Goal: Task Accomplishment & Management: Manage account settings

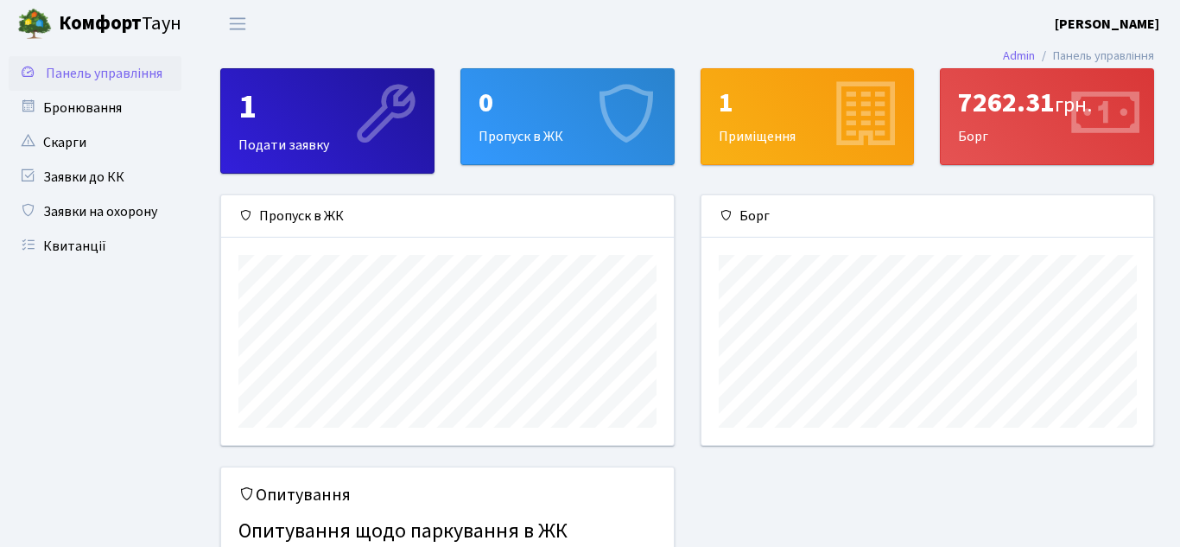
scroll to position [250, 452]
click at [108, 237] on link "Квитанції" at bounding box center [95, 246] width 173 height 35
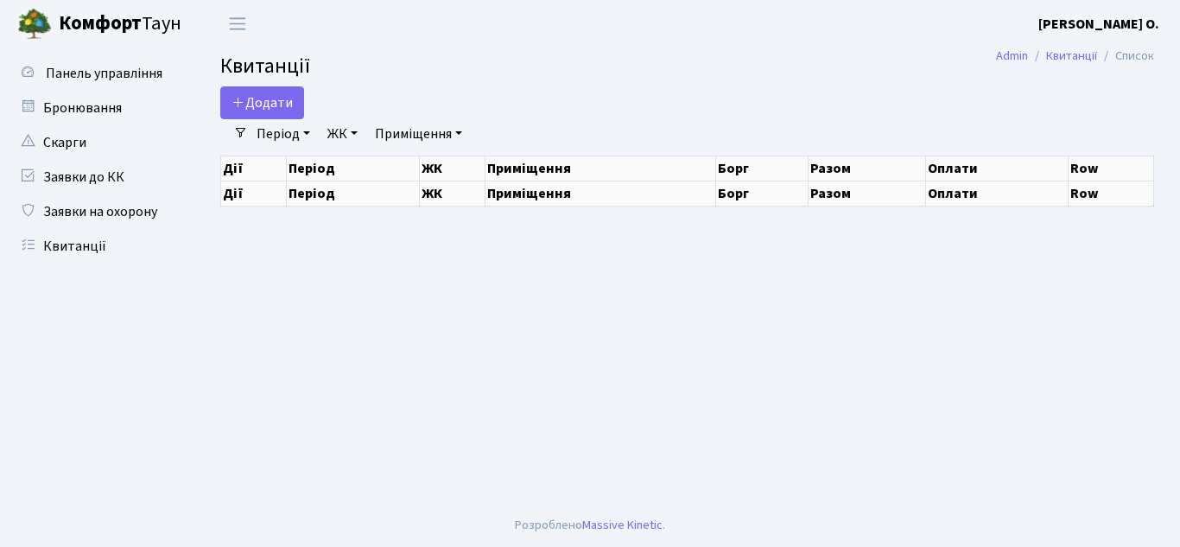
select select "25"
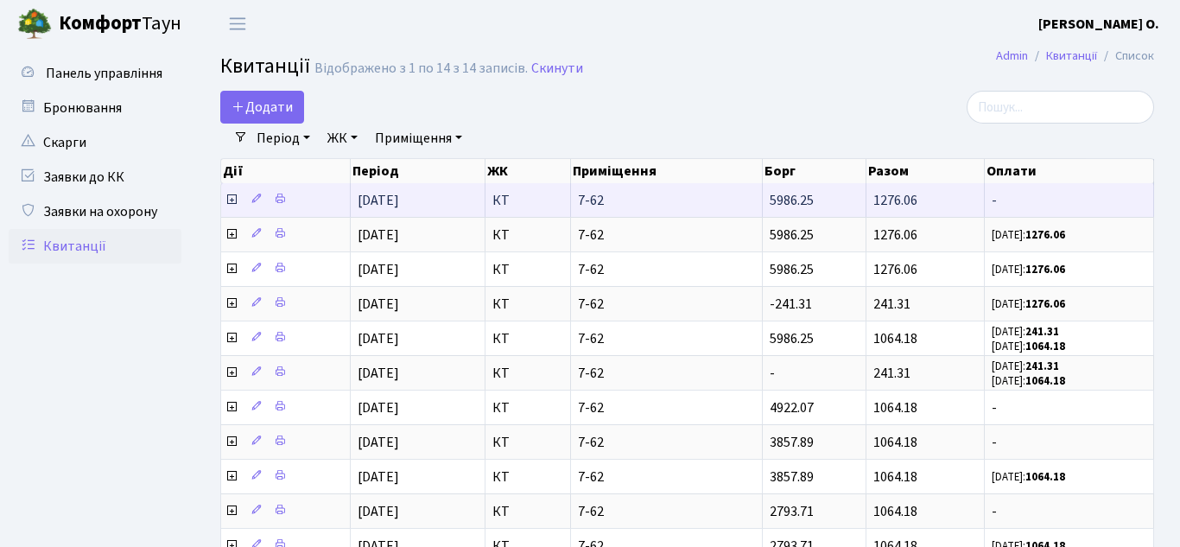
click at [227, 199] on icon at bounding box center [232, 200] width 14 height 14
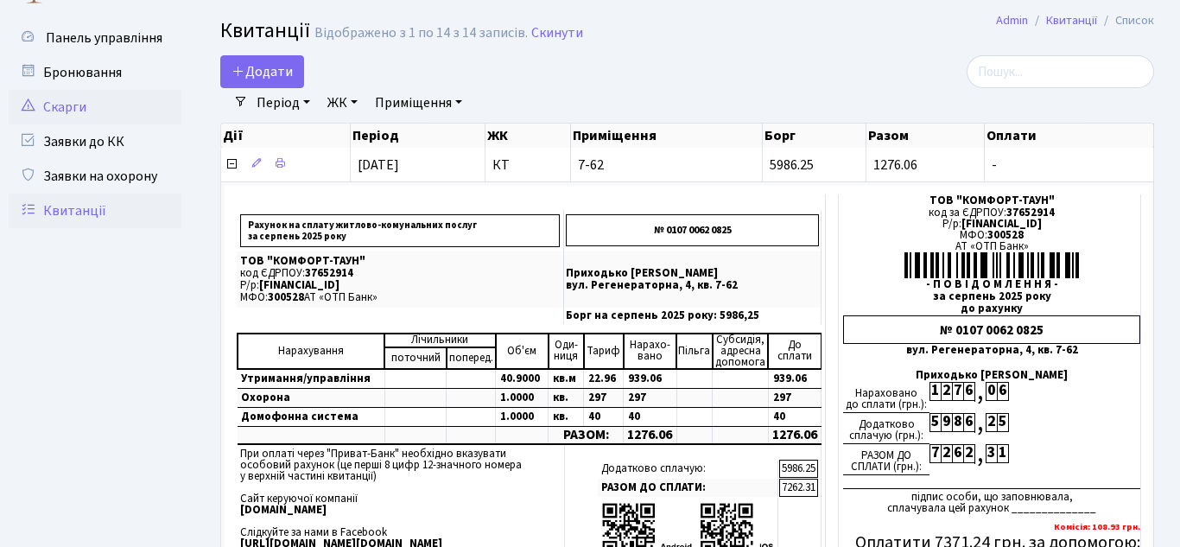
scroll to position [35, 0]
click at [117, 56] on link "Бронювання" at bounding box center [95, 73] width 173 height 35
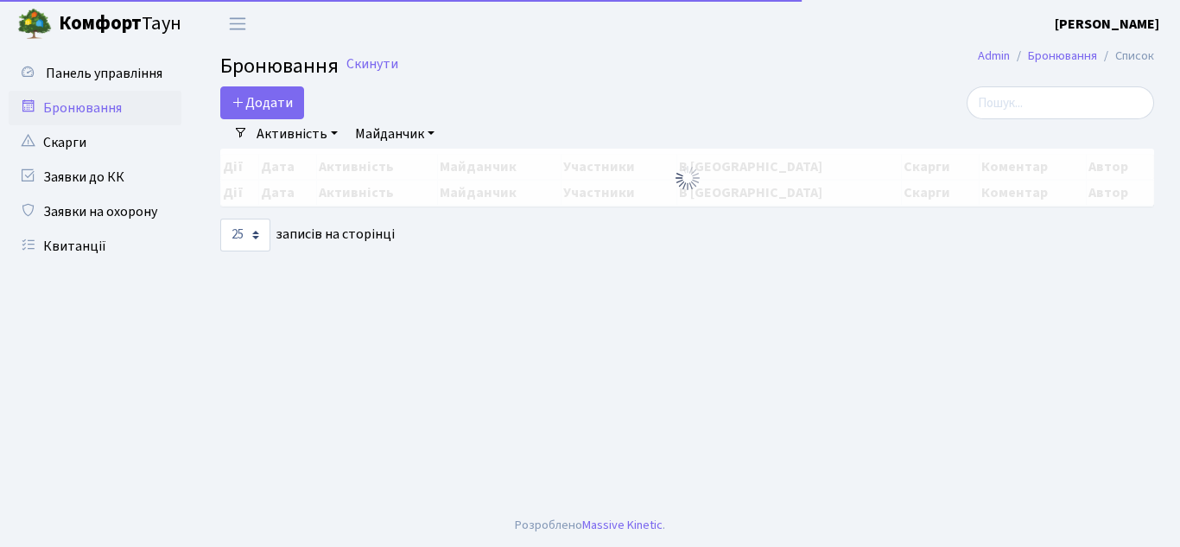
select select "25"
click at [128, 72] on span "Панель управління" at bounding box center [104, 73] width 117 height 19
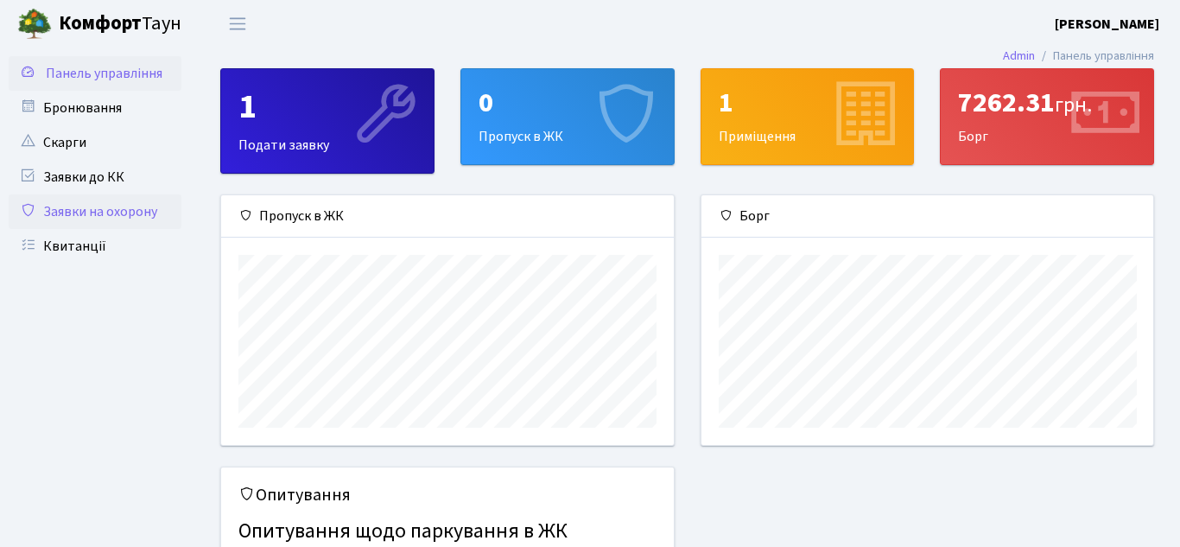
scroll to position [250, 452]
click at [101, 244] on link "Квитанції" at bounding box center [95, 246] width 173 height 35
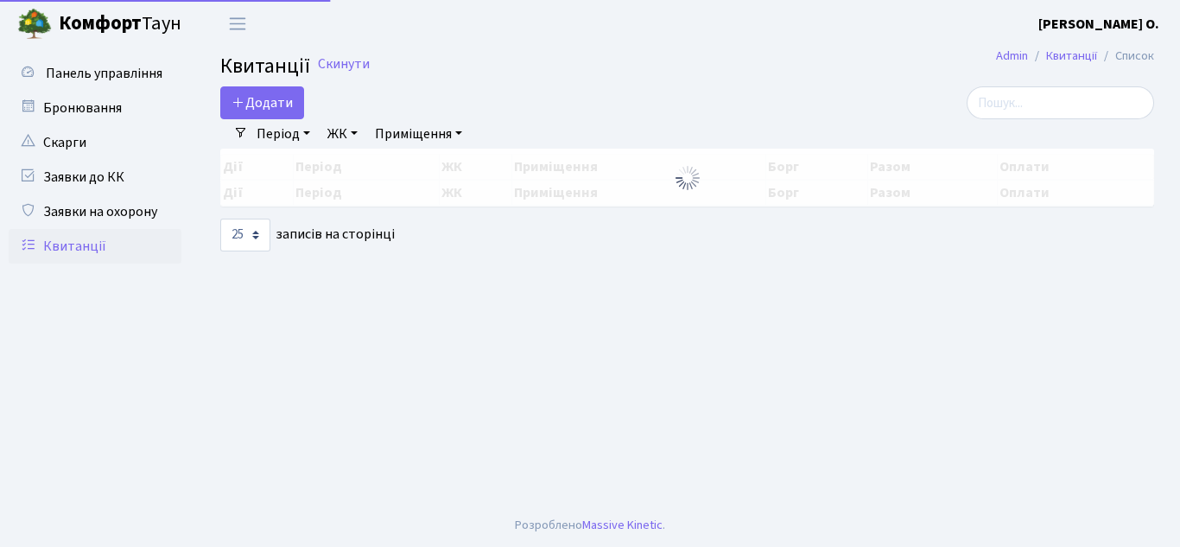
select select "25"
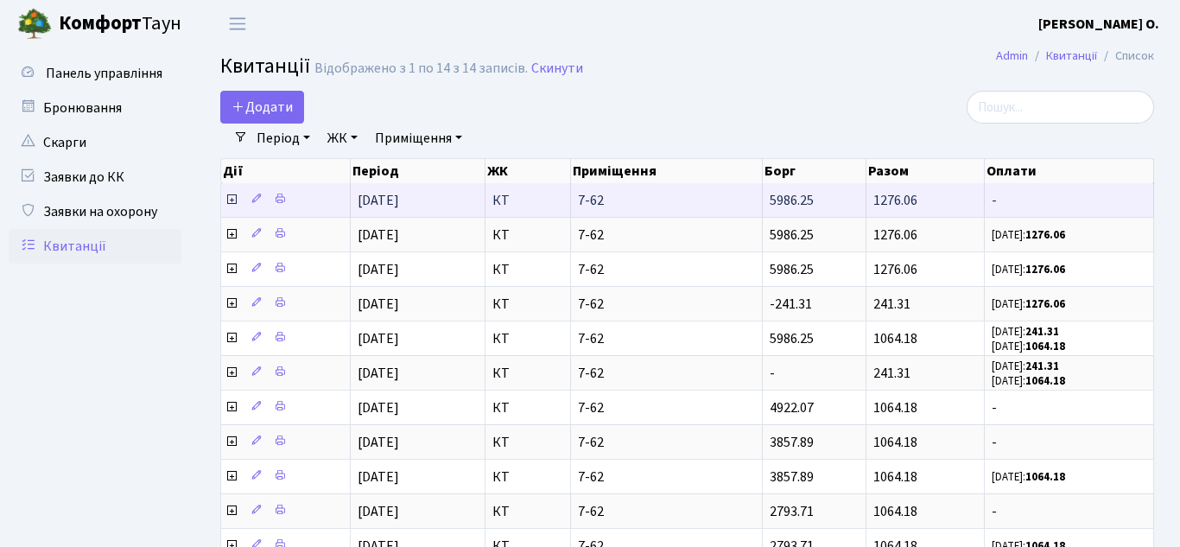
click at [229, 200] on icon at bounding box center [232, 200] width 14 height 14
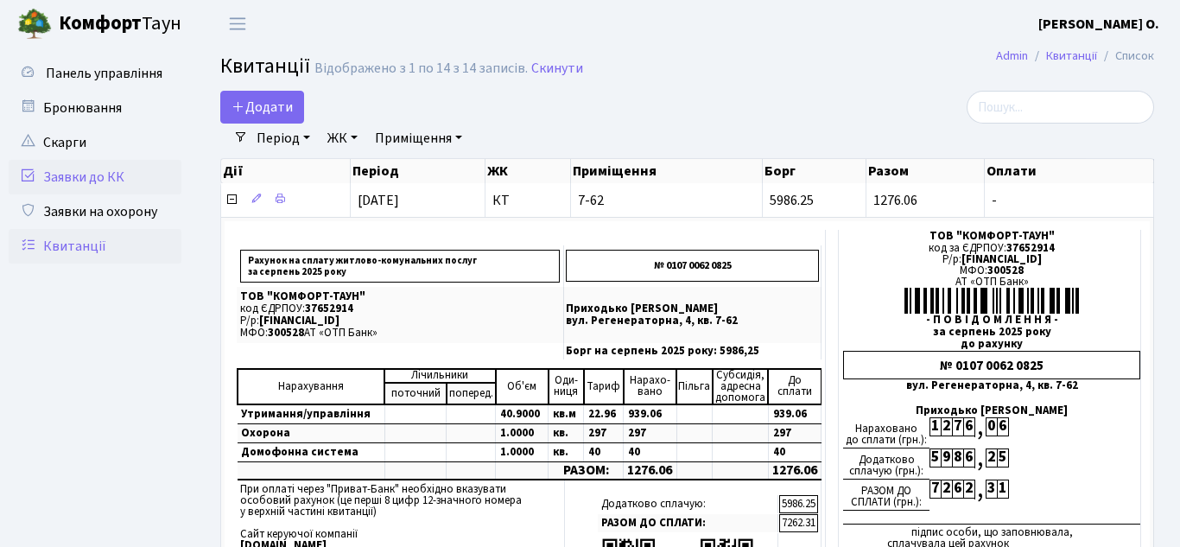
click at [104, 174] on link "Заявки до КК" at bounding box center [95, 177] width 173 height 35
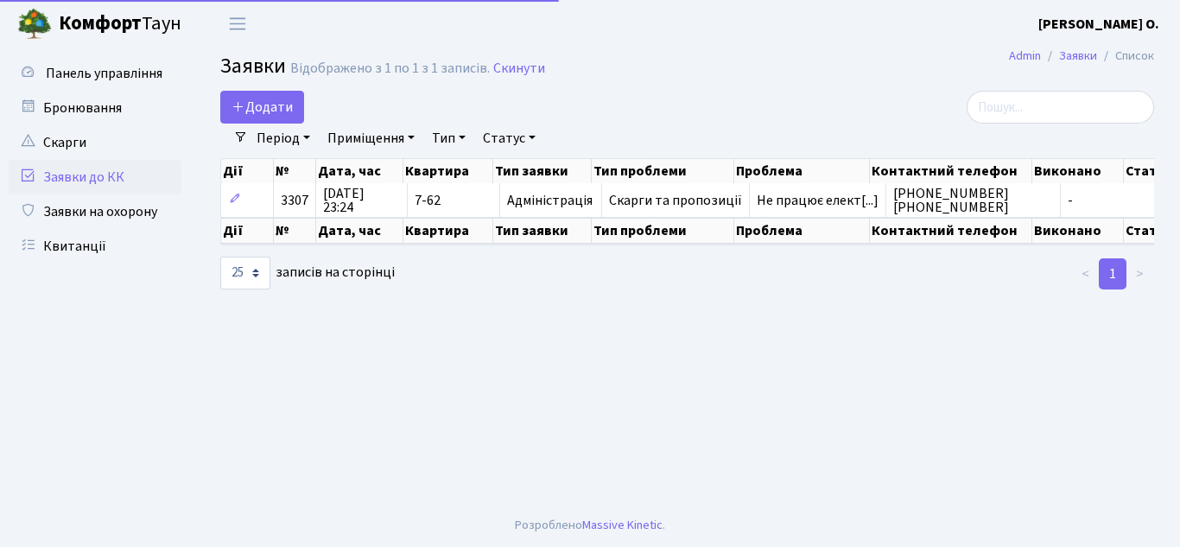
select select "25"
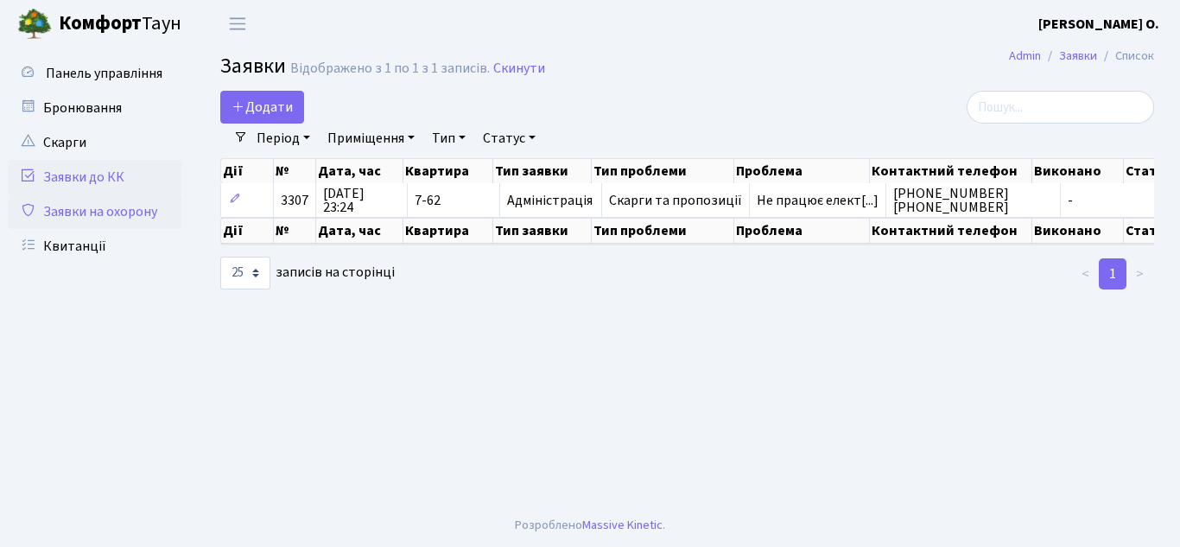
click at [132, 212] on link "Заявки на охорону" at bounding box center [95, 211] width 173 height 35
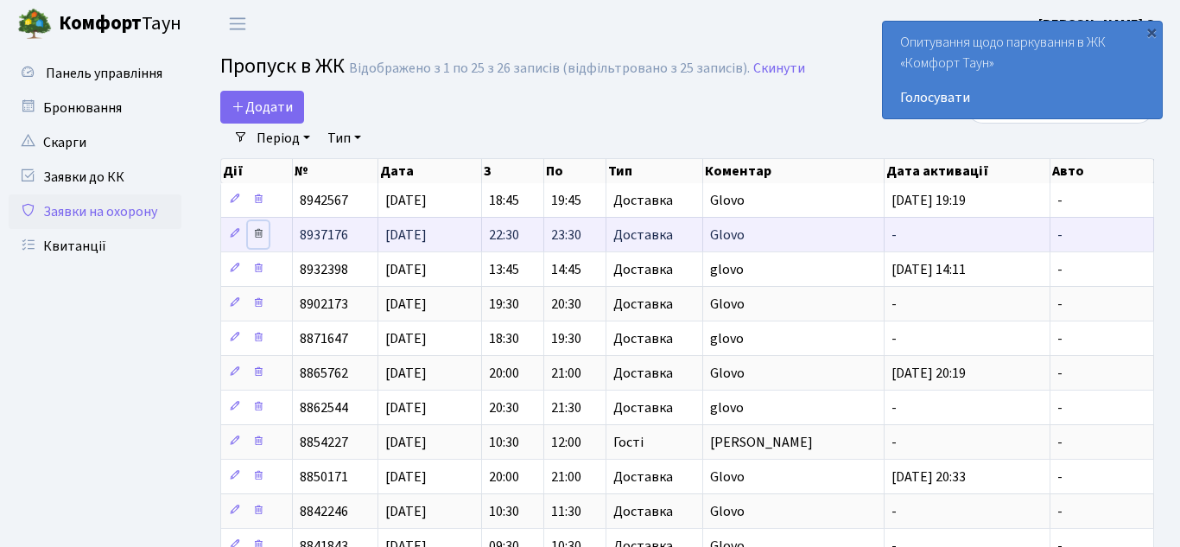
click at [259, 233] on icon at bounding box center [258, 233] width 12 height 12
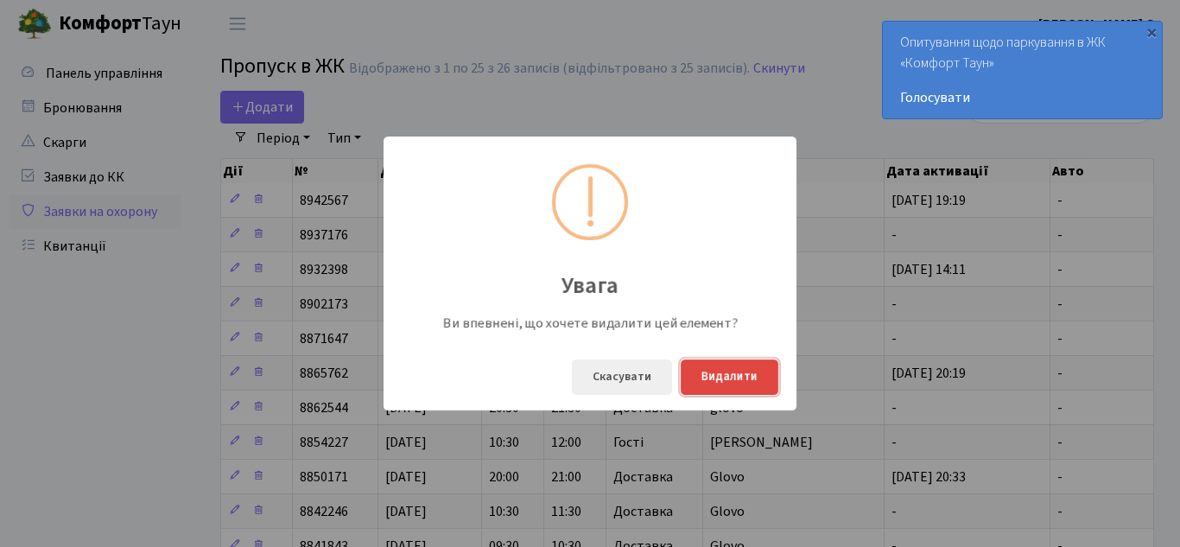
click at [752, 386] on button "Видалити" at bounding box center [729, 376] width 98 height 35
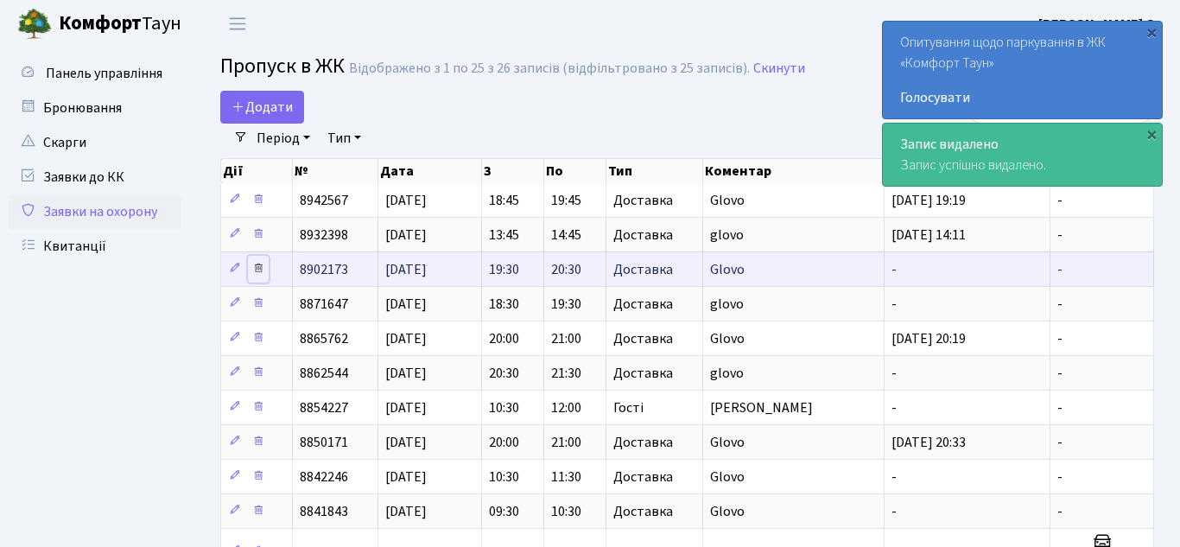
click at [259, 269] on icon at bounding box center [258, 268] width 12 height 12
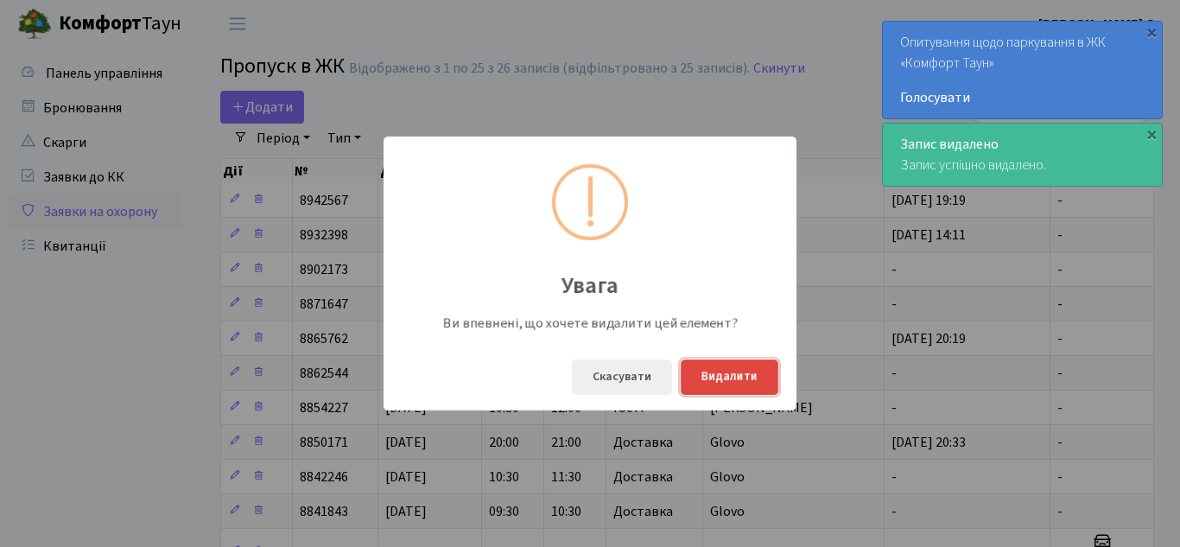
click at [737, 377] on button "Видалити" at bounding box center [729, 376] width 98 height 35
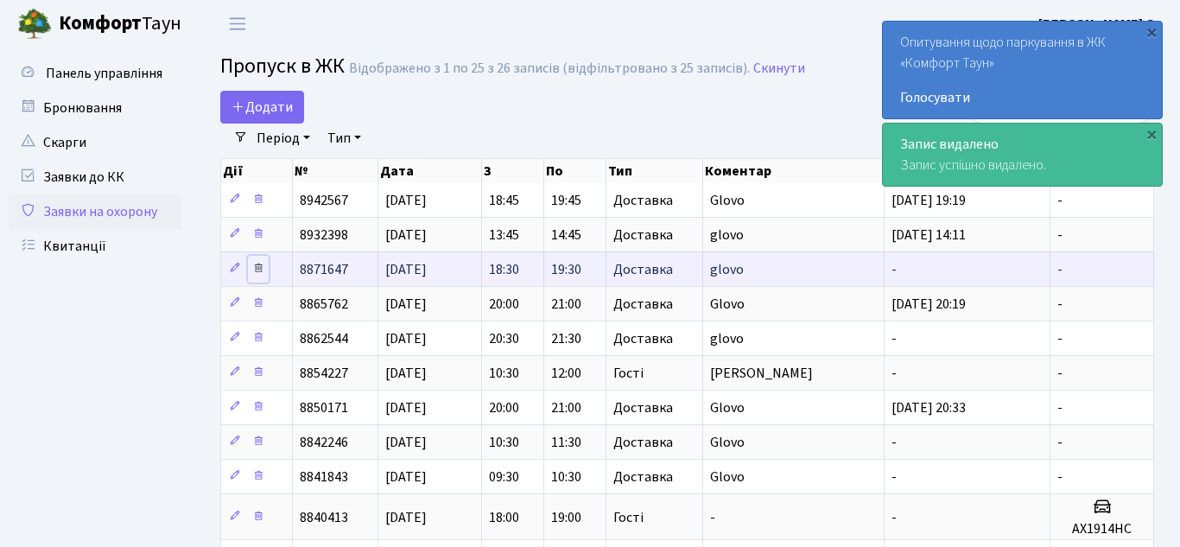
click at [260, 270] on icon at bounding box center [258, 268] width 12 height 12
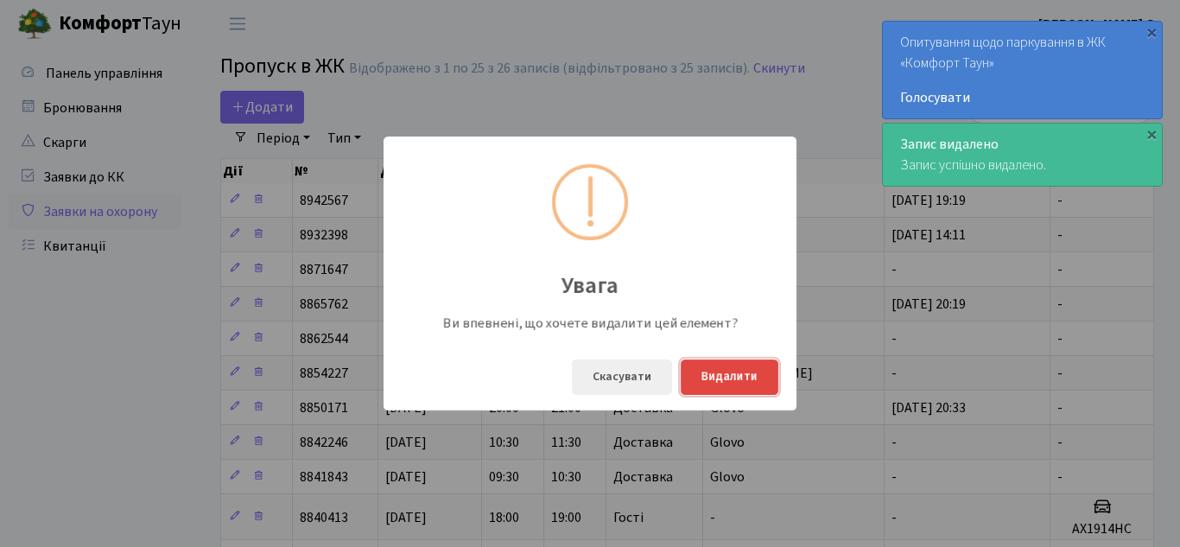
click at [731, 376] on button "Видалити" at bounding box center [729, 376] width 98 height 35
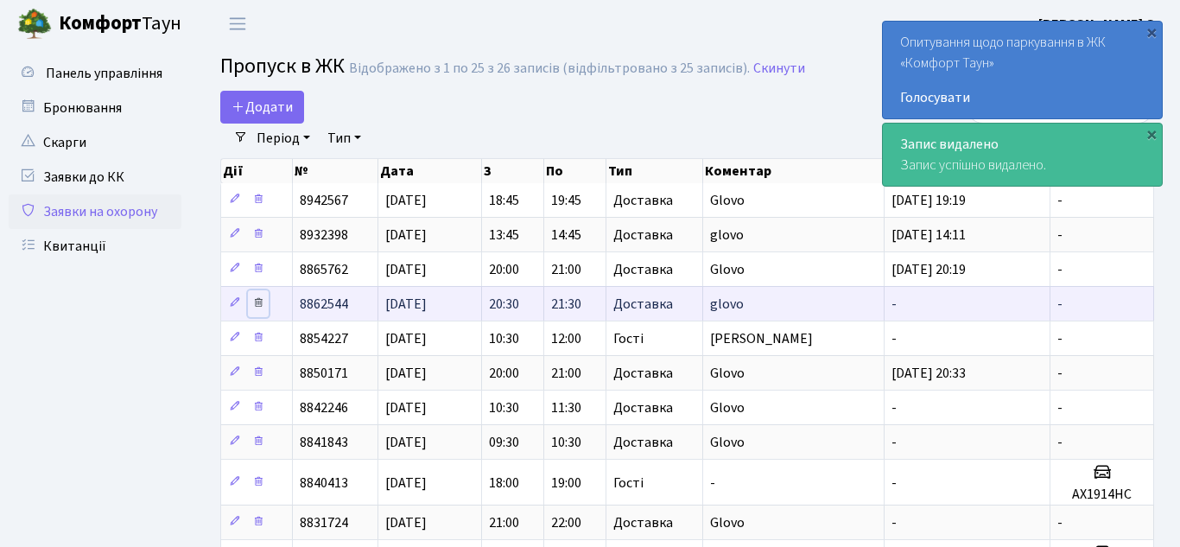
click at [261, 303] on icon at bounding box center [258, 302] width 12 height 12
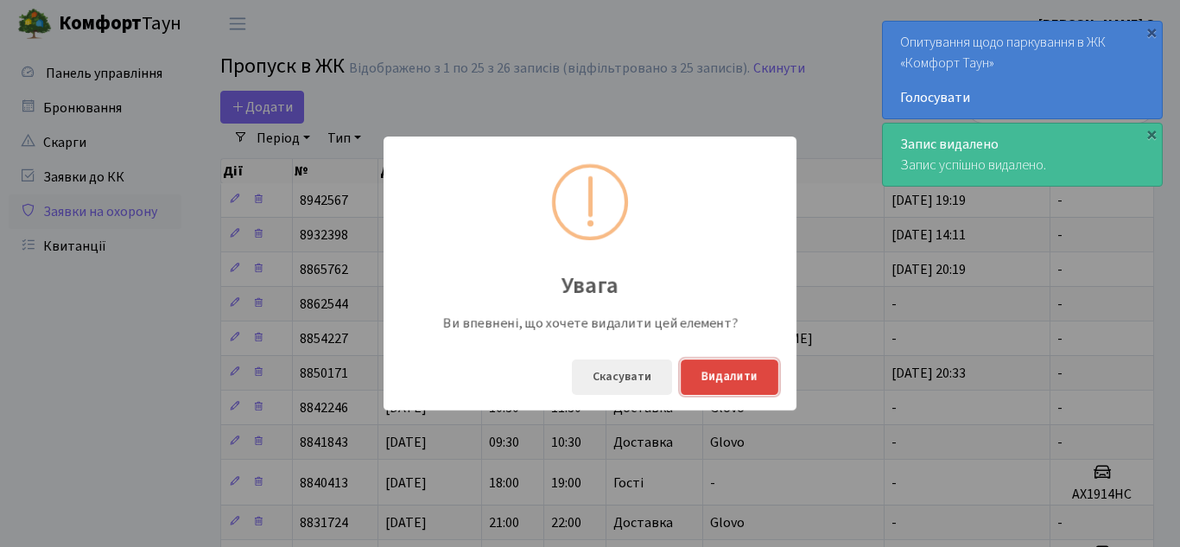
click at [761, 383] on button "Видалити" at bounding box center [729, 376] width 98 height 35
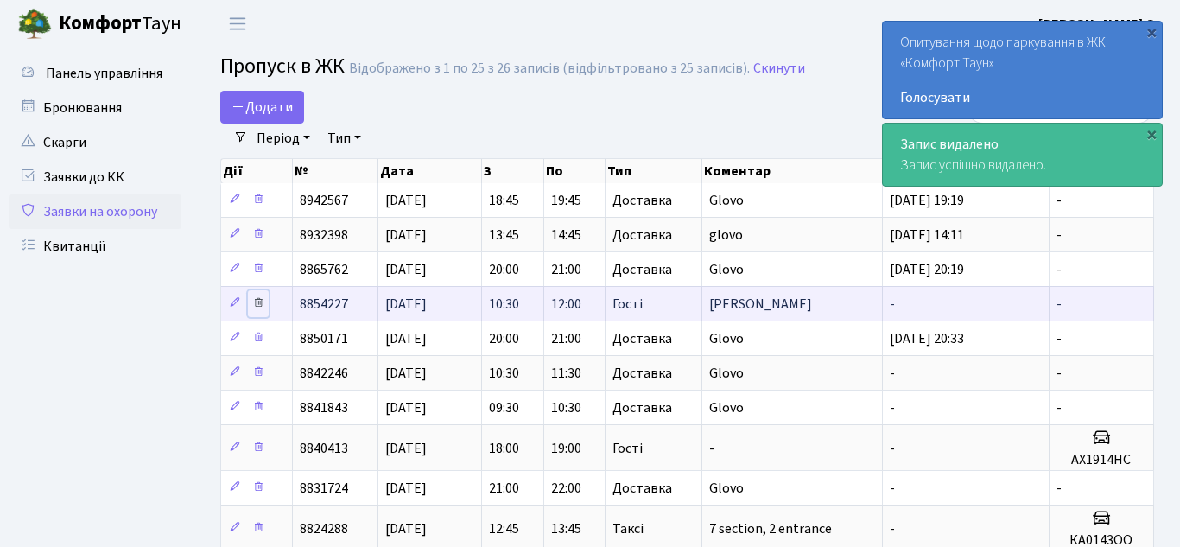
click at [255, 301] on icon at bounding box center [258, 302] width 12 height 12
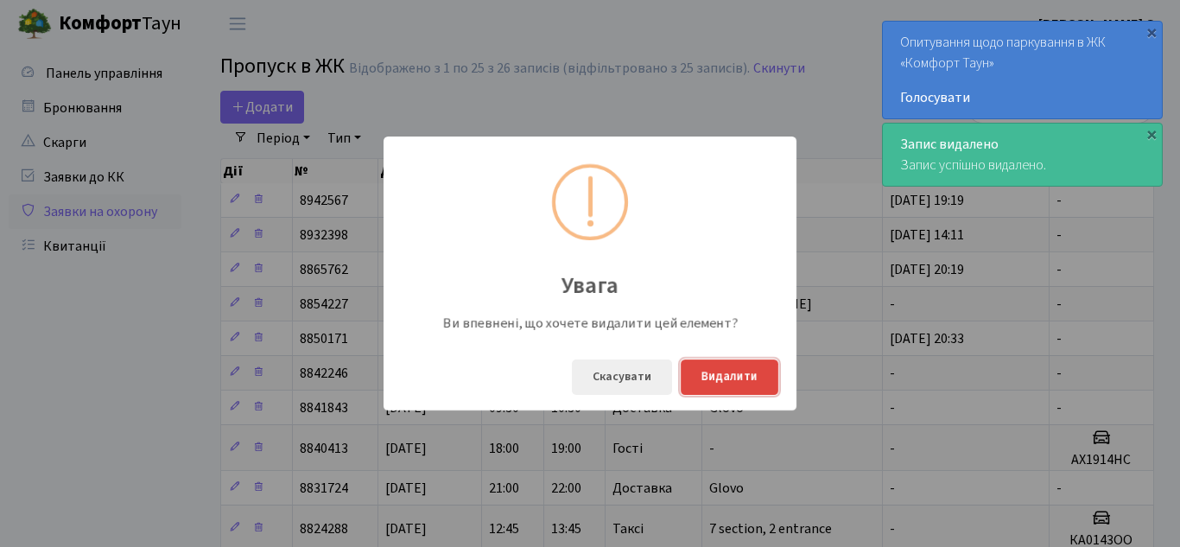
click at [742, 385] on button "Видалити" at bounding box center [729, 376] width 98 height 35
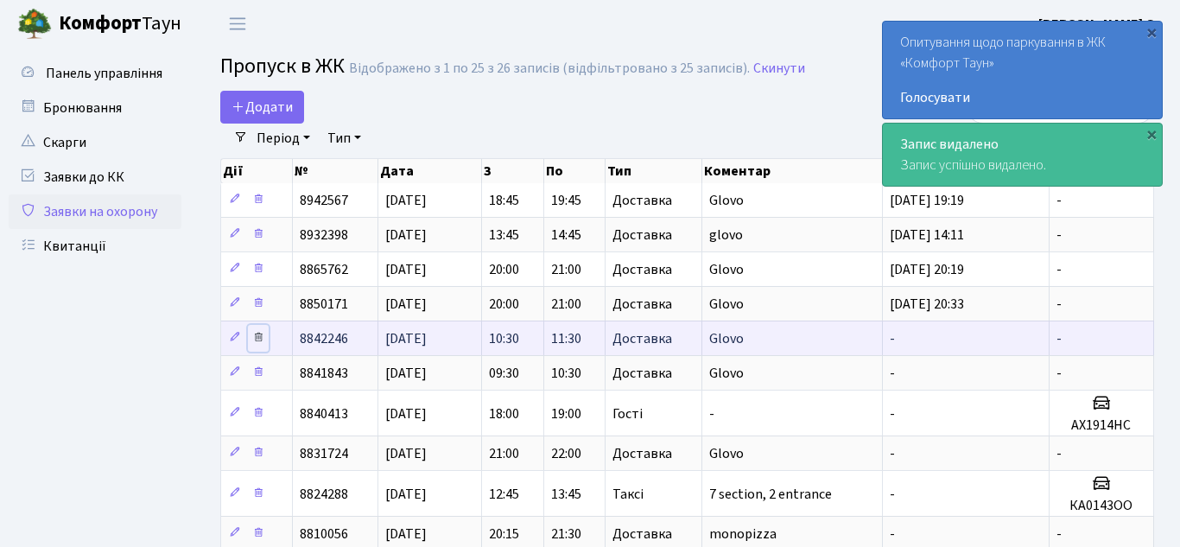
click at [258, 339] on icon at bounding box center [258, 337] width 12 height 12
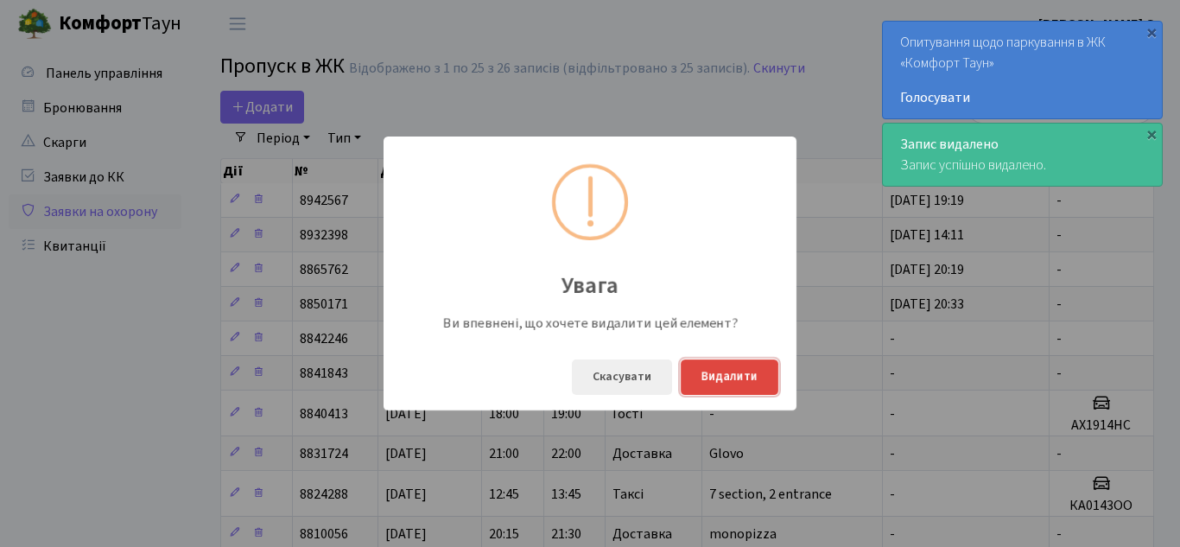
click at [719, 373] on button "Видалити" at bounding box center [729, 376] width 98 height 35
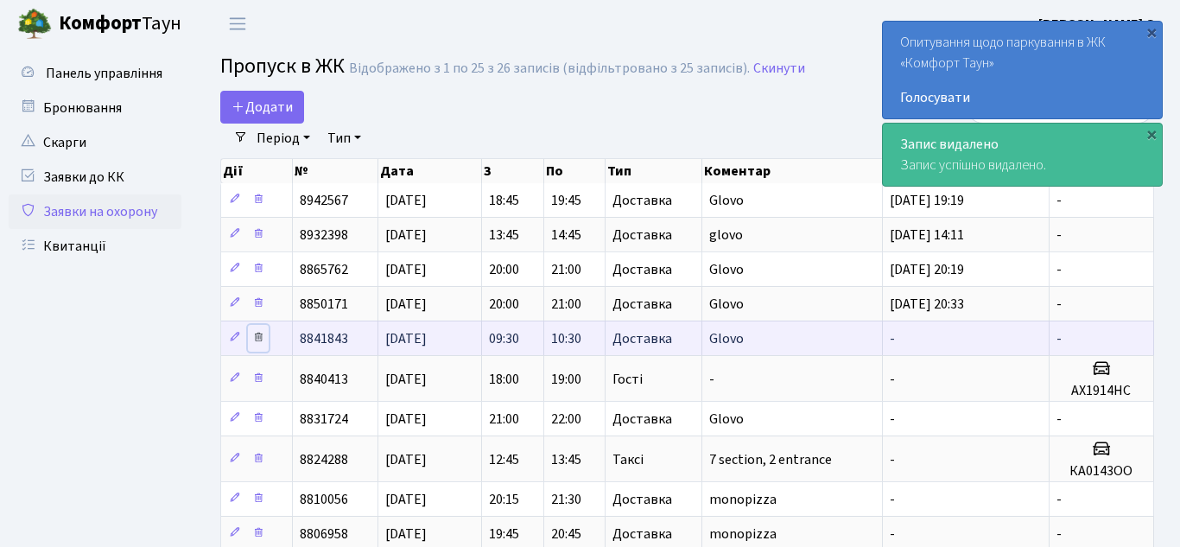
click at [258, 338] on icon at bounding box center [258, 337] width 12 height 12
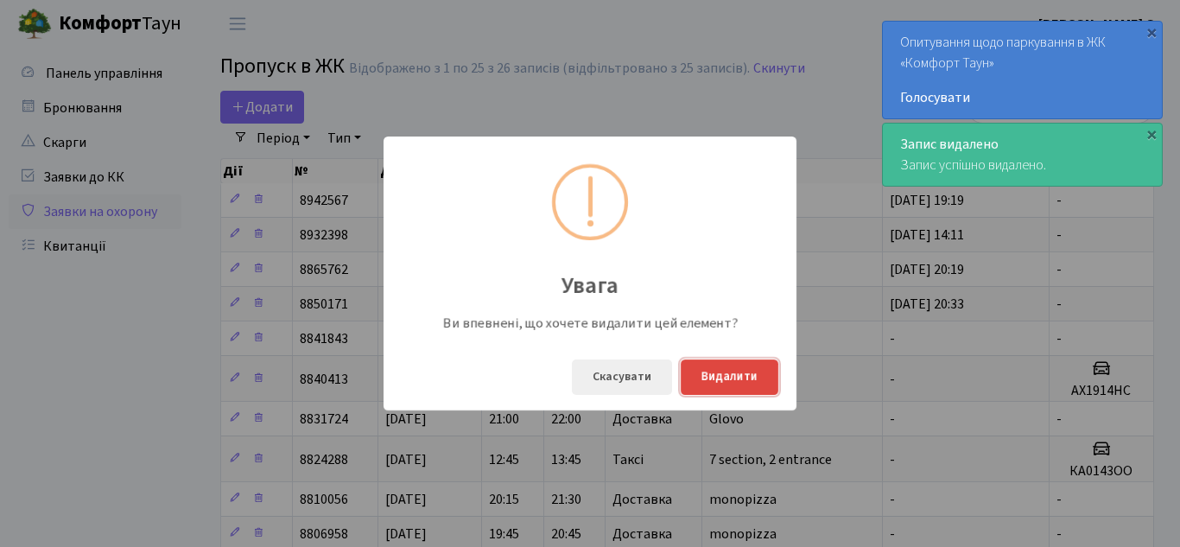
click at [729, 372] on button "Видалити" at bounding box center [729, 376] width 98 height 35
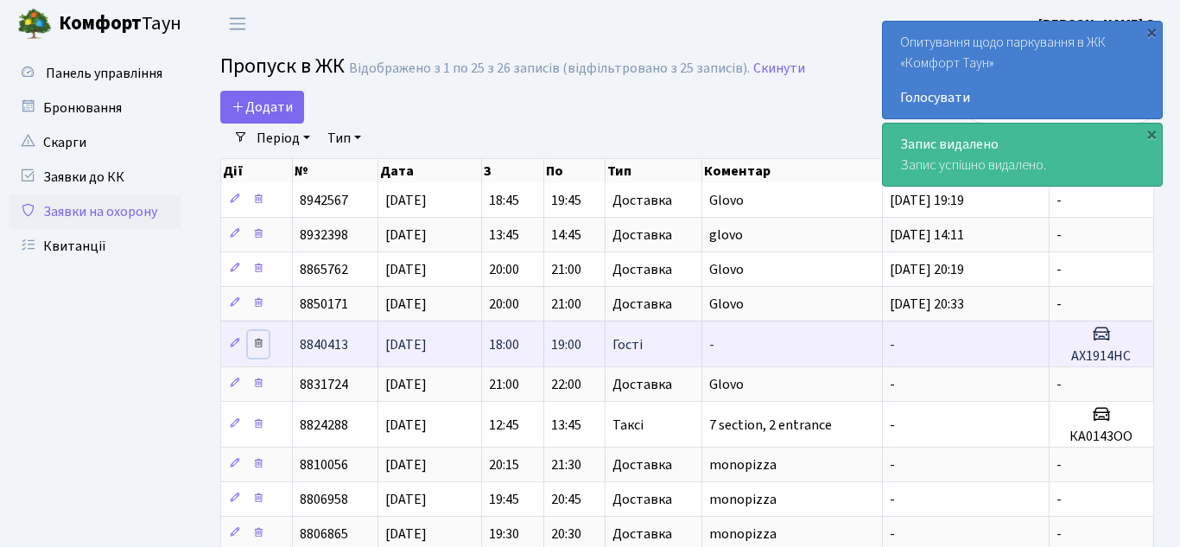
click at [259, 345] on icon at bounding box center [258, 343] width 12 height 12
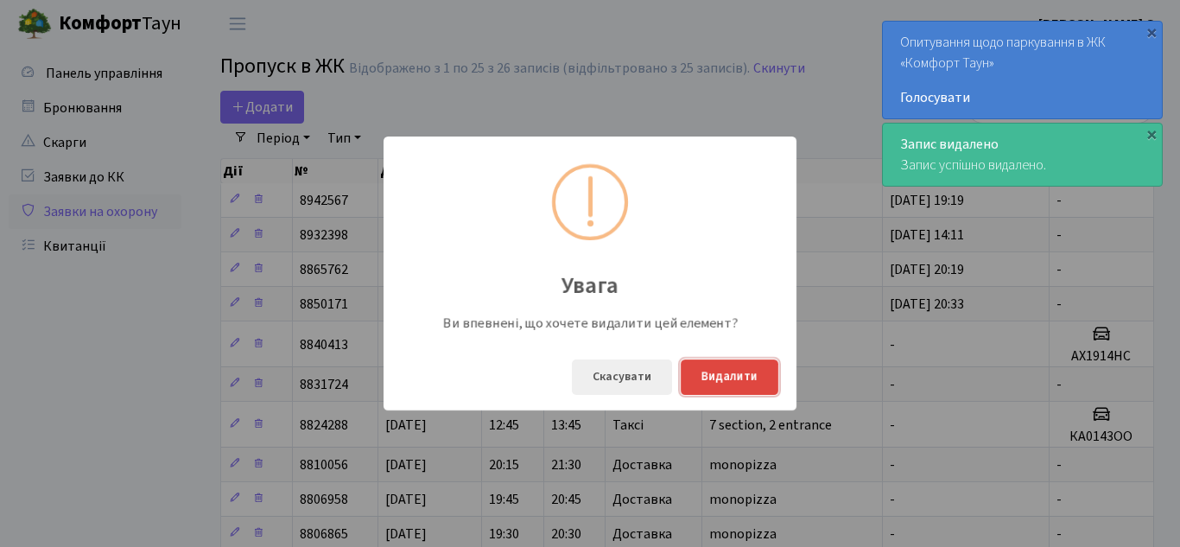
click at [718, 372] on button "Видалити" at bounding box center [729, 376] width 98 height 35
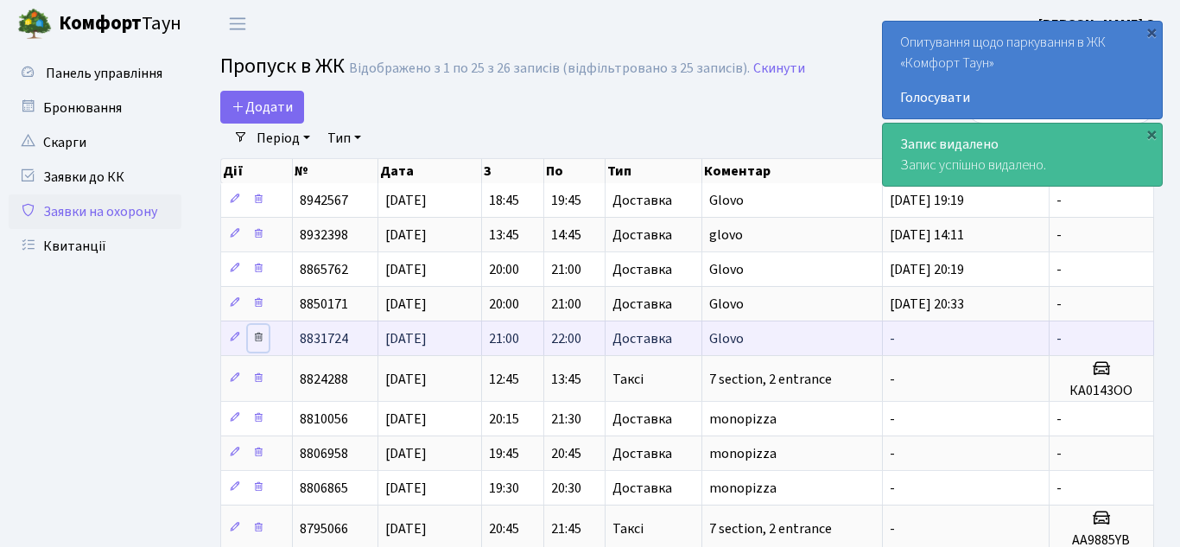
click at [260, 339] on icon at bounding box center [258, 337] width 12 height 12
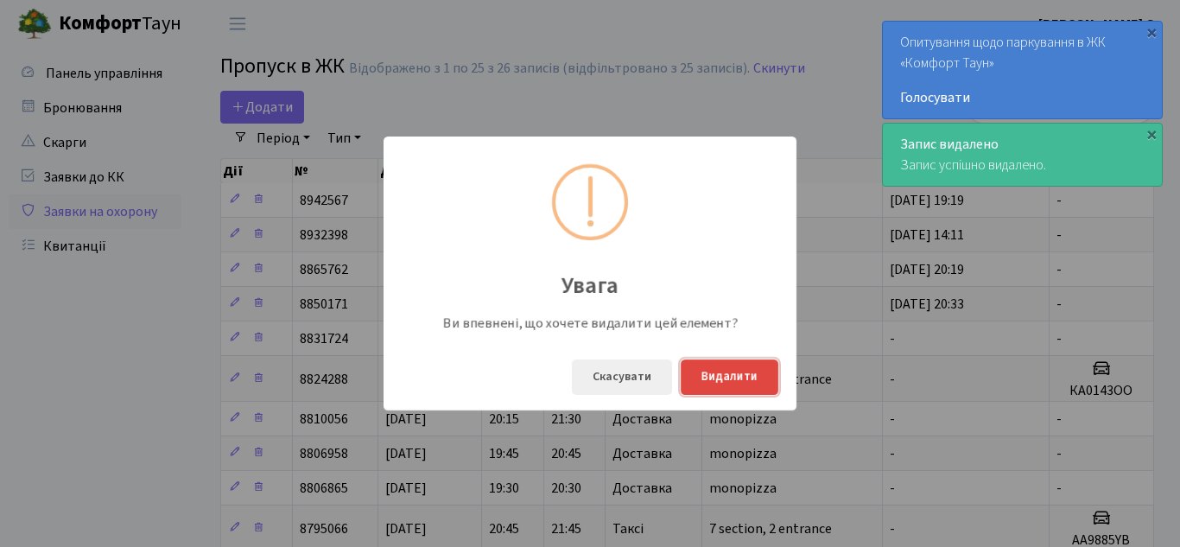
click at [727, 373] on button "Видалити" at bounding box center [729, 376] width 98 height 35
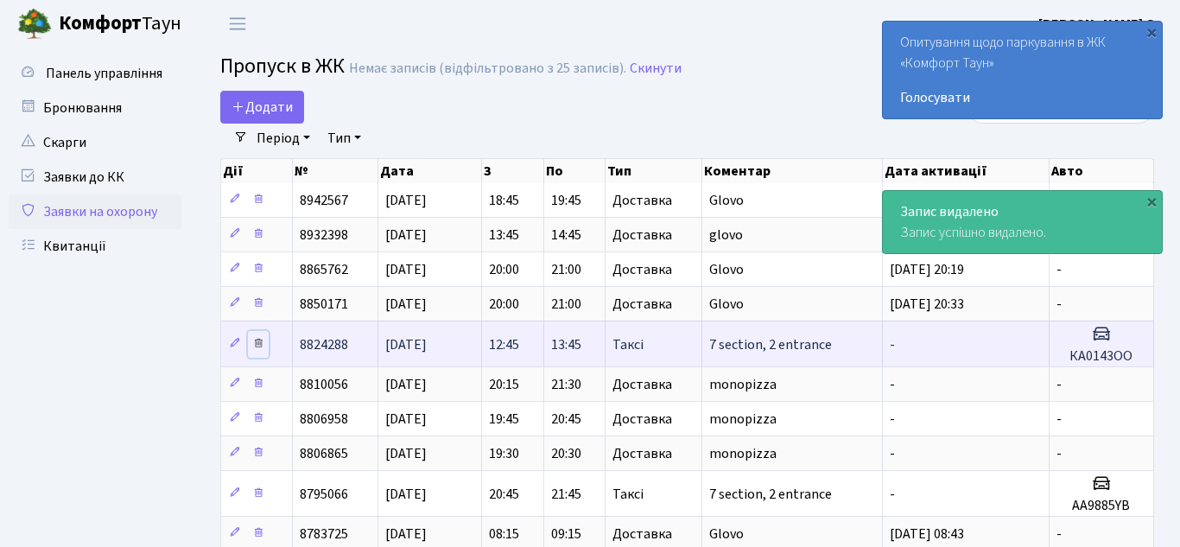
click at [263, 343] on icon at bounding box center [258, 343] width 12 height 12
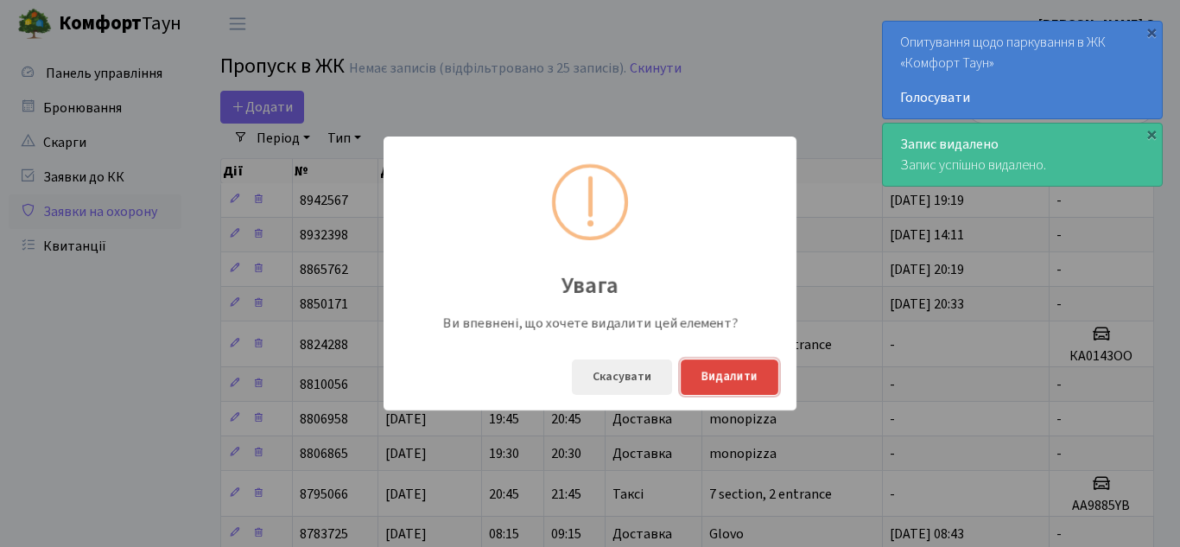
click at [720, 377] on button "Видалити" at bounding box center [729, 376] width 98 height 35
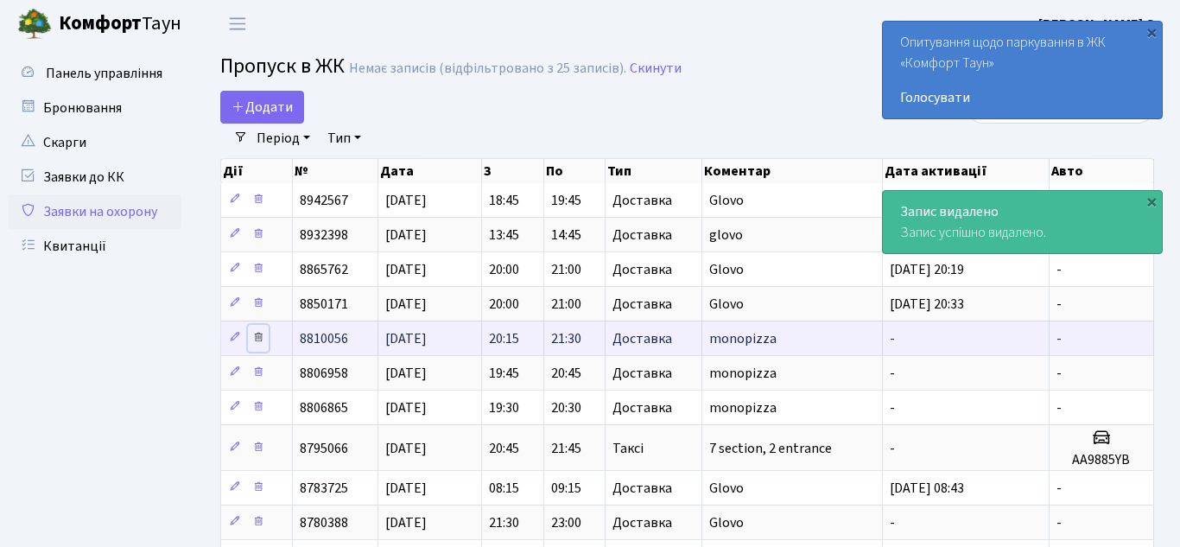
click at [260, 339] on icon at bounding box center [258, 337] width 12 height 12
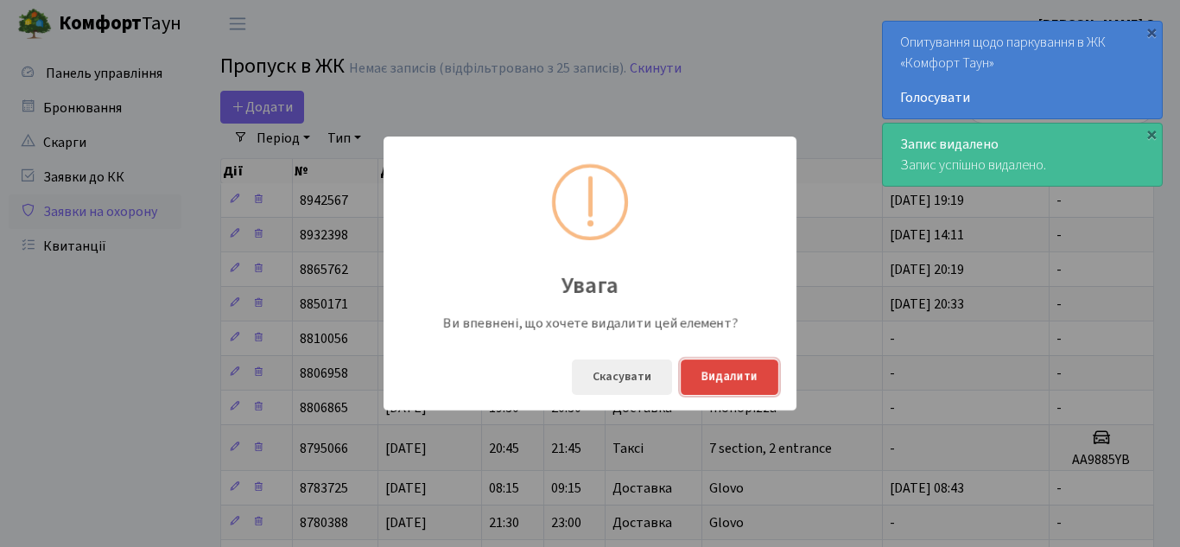
click at [755, 382] on button "Видалити" at bounding box center [729, 376] width 98 height 35
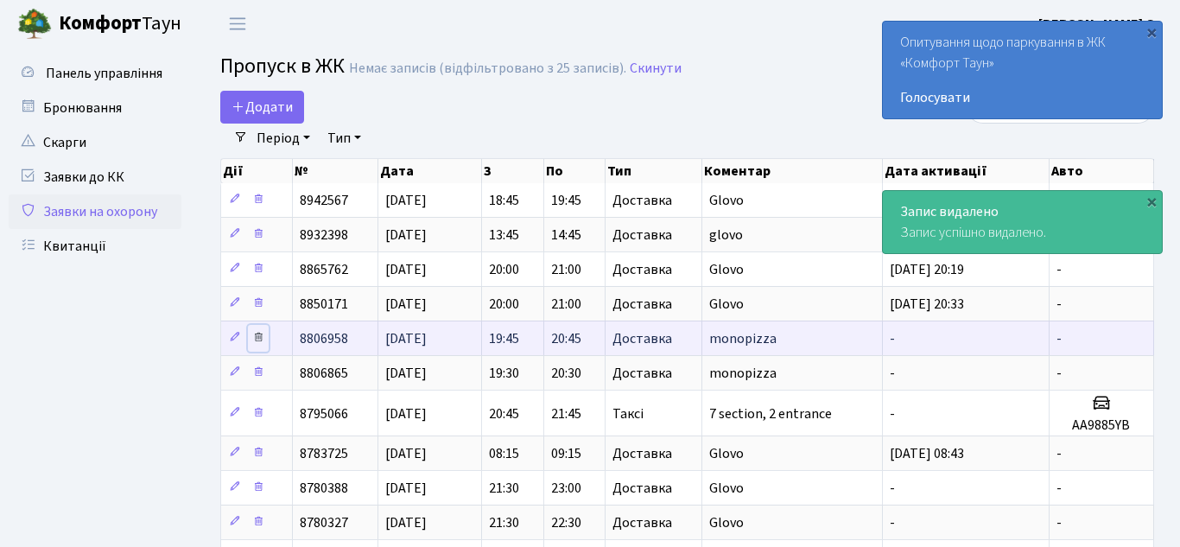
click at [256, 339] on icon at bounding box center [258, 337] width 12 height 12
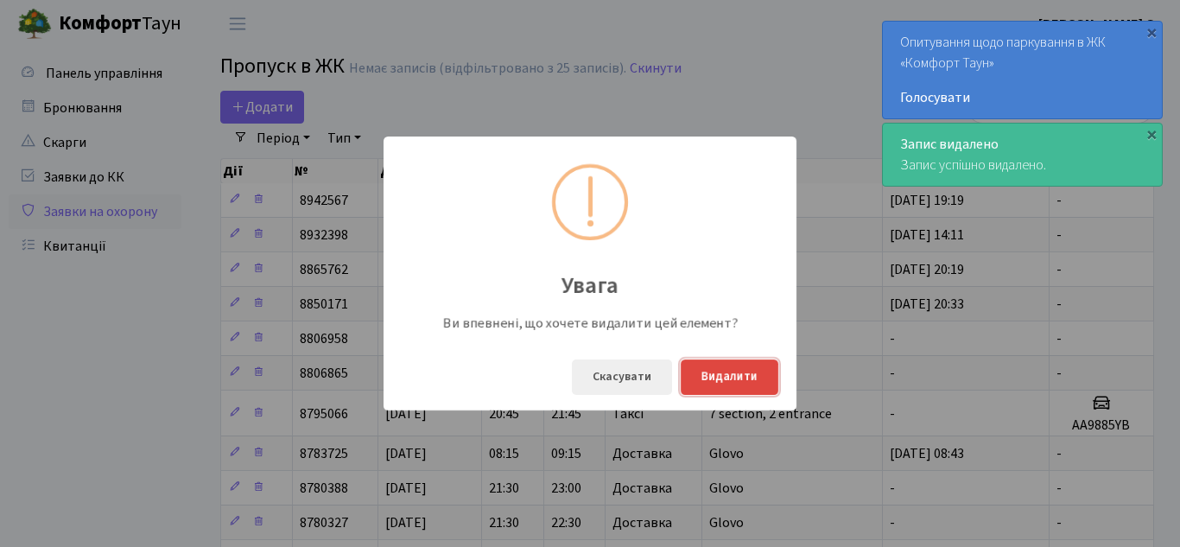
click at [723, 378] on button "Видалити" at bounding box center [729, 376] width 98 height 35
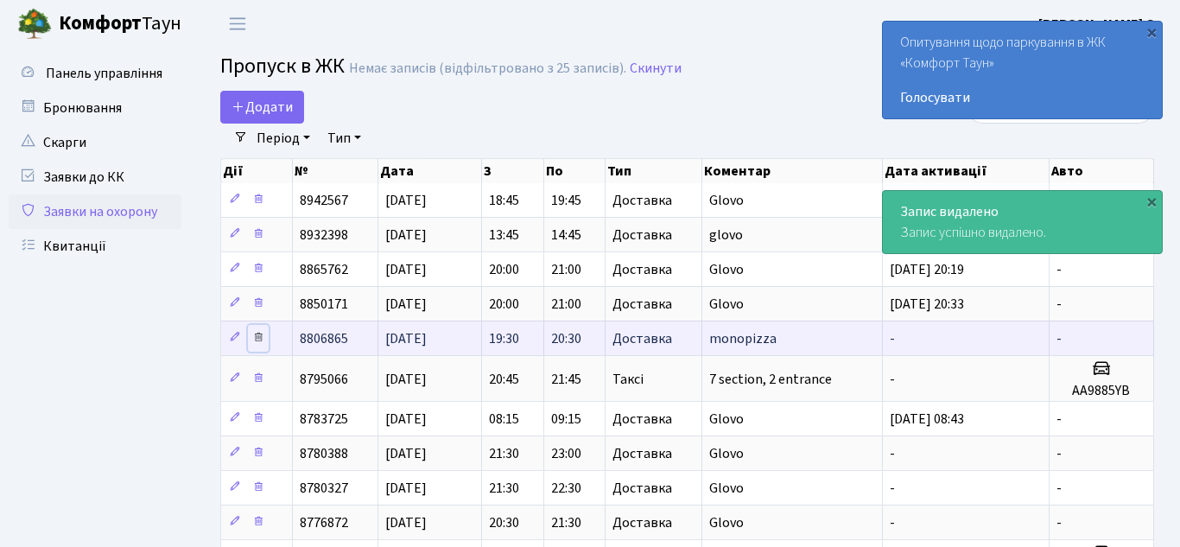
click at [260, 339] on icon at bounding box center [258, 337] width 12 height 12
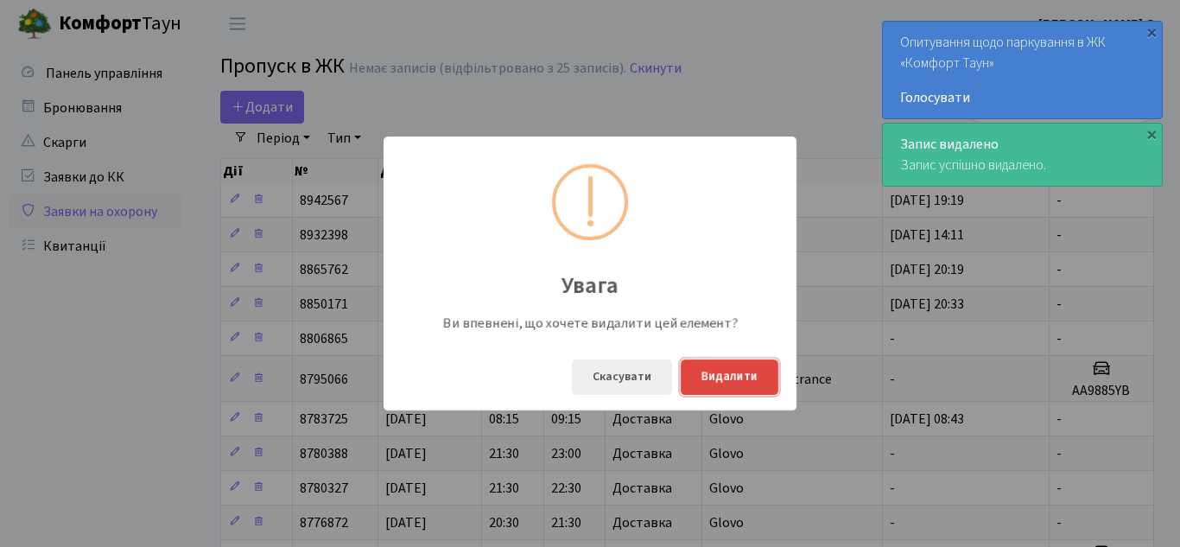
click at [755, 377] on button "Видалити" at bounding box center [729, 376] width 98 height 35
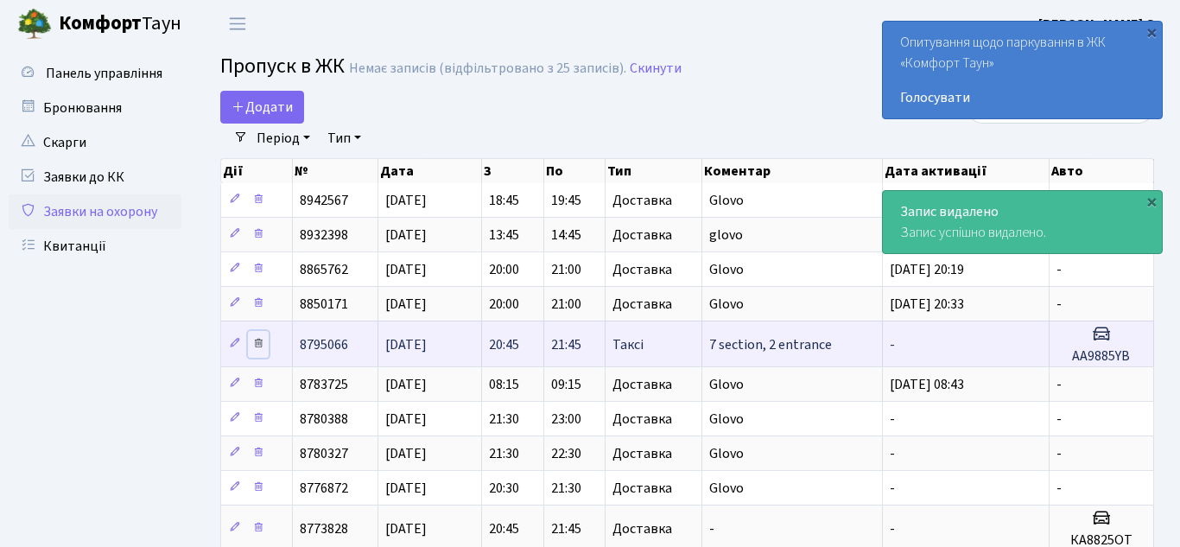
click at [257, 343] on icon at bounding box center [258, 343] width 12 height 12
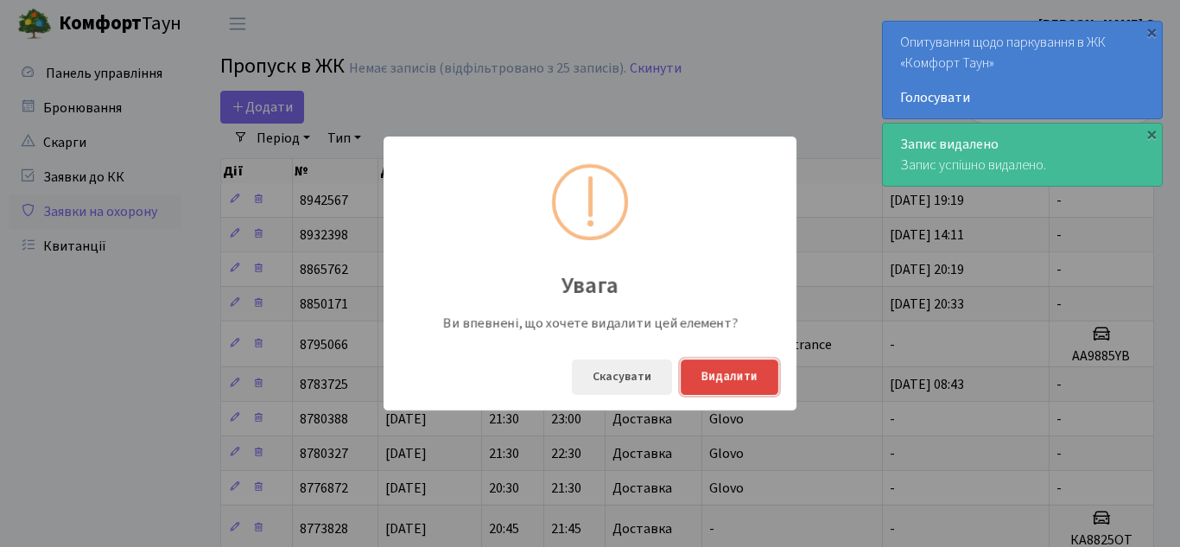
click at [748, 380] on button "Видалити" at bounding box center [729, 376] width 98 height 35
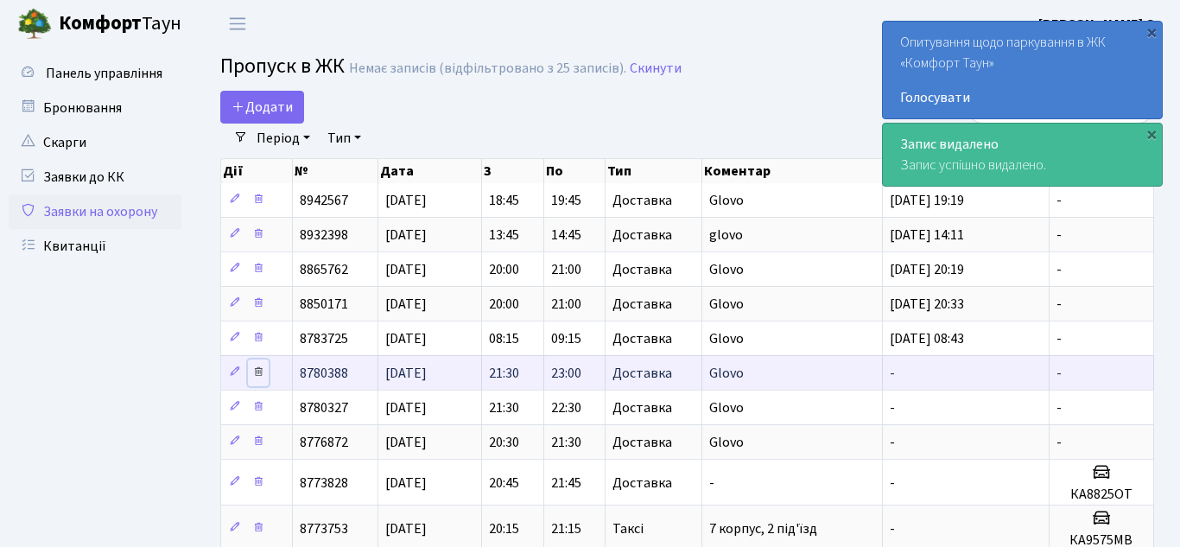
click at [259, 370] on icon at bounding box center [258, 371] width 12 height 12
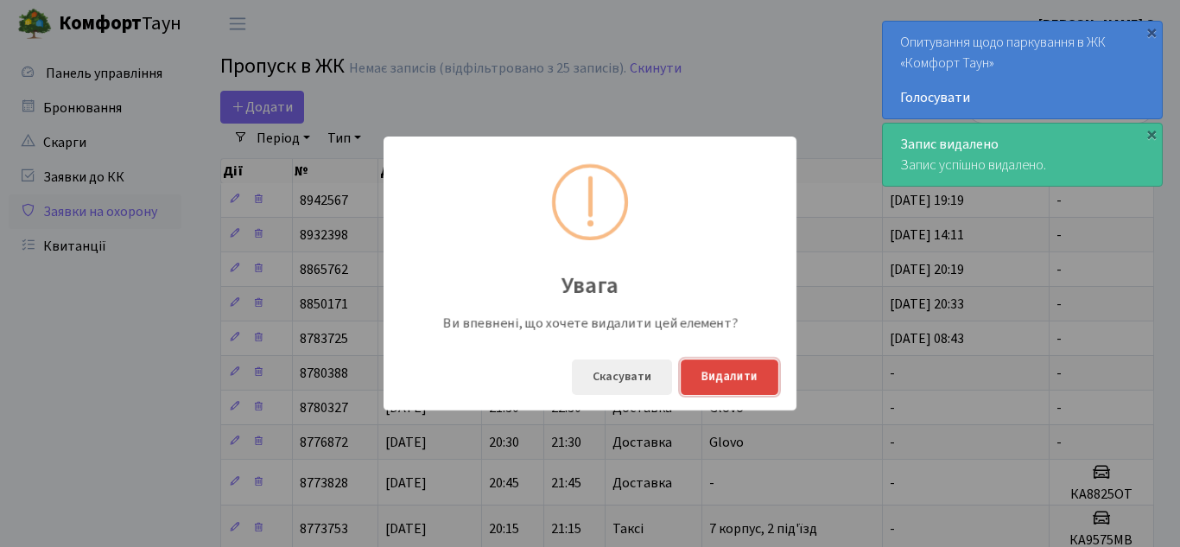
click at [727, 374] on button "Видалити" at bounding box center [729, 376] width 98 height 35
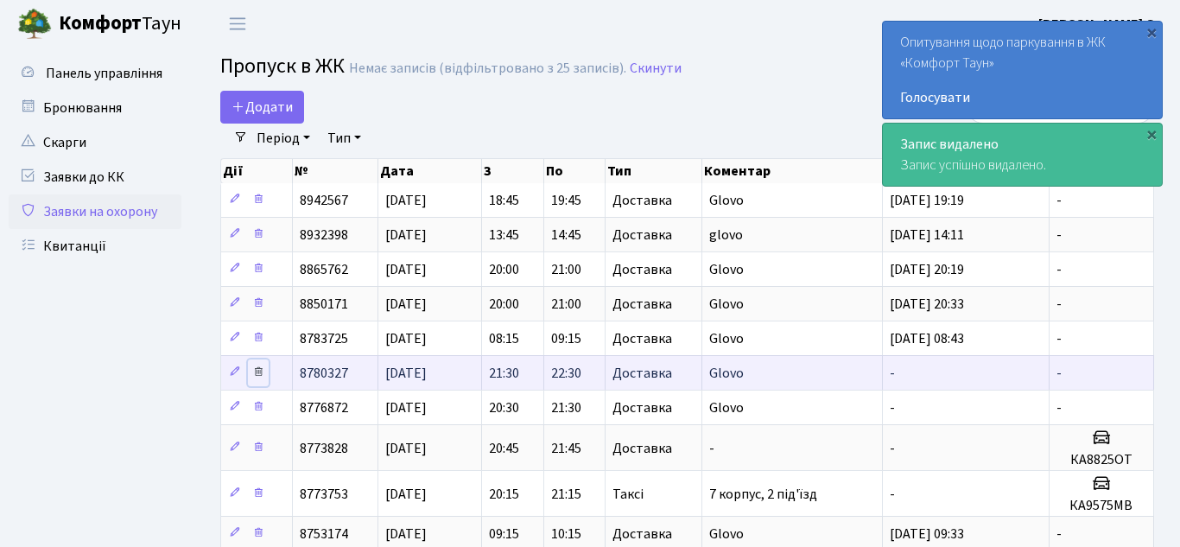
click at [257, 370] on icon at bounding box center [258, 371] width 12 height 12
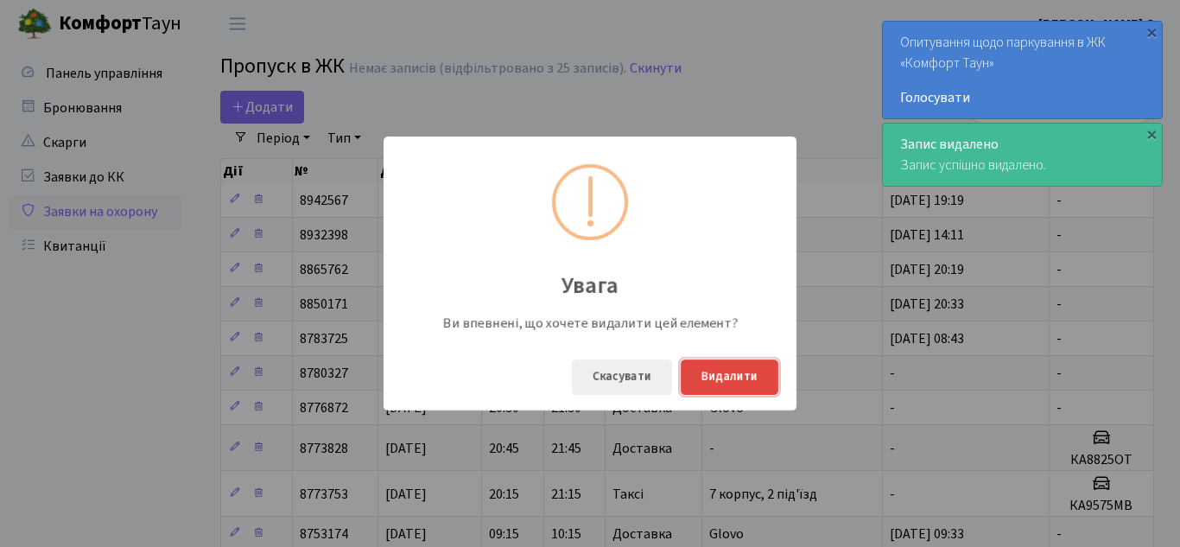
click at [685, 379] on button "Видалити" at bounding box center [729, 376] width 98 height 35
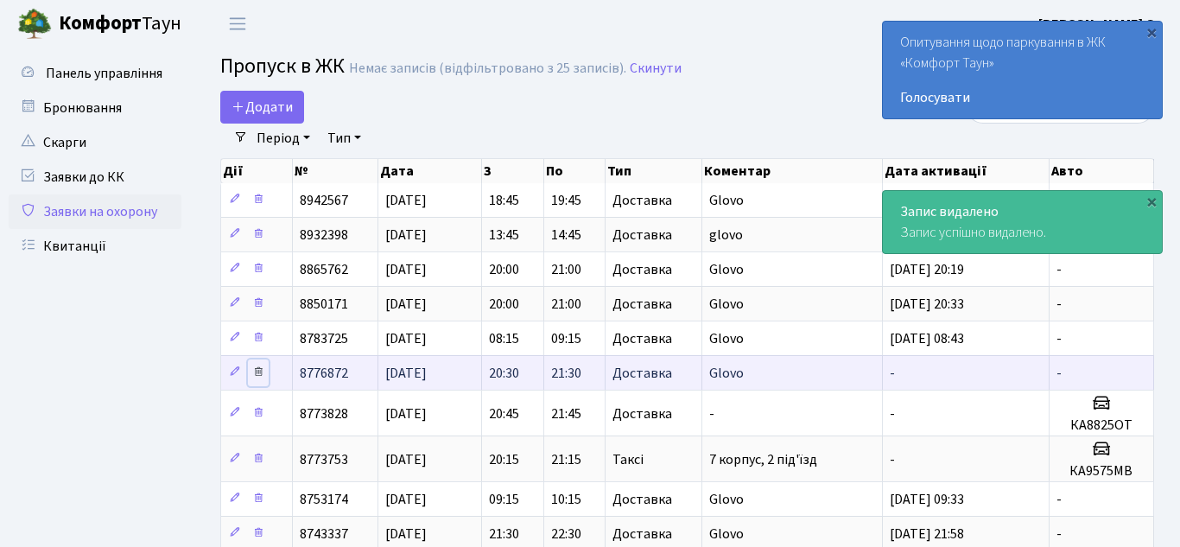
click at [256, 374] on icon at bounding box center [258, 371] width 12 height 12
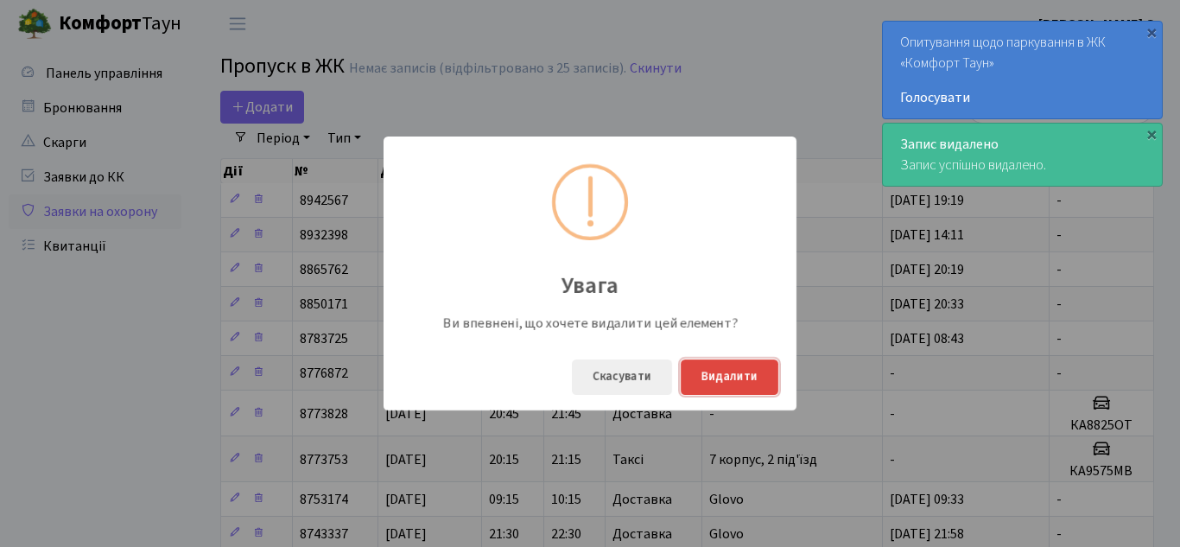
click at [731, 384] on button "Видалити" at bounding box center [729, 376] width 98 height 35
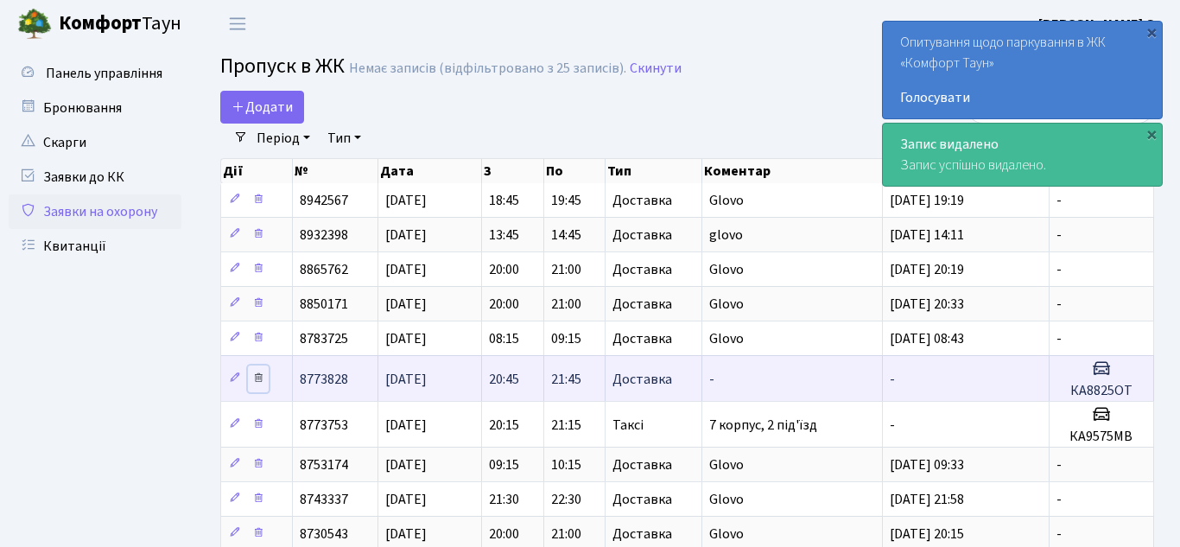
click at [258, 380] on icon at bounding box center [258, 377] width 12 height 12
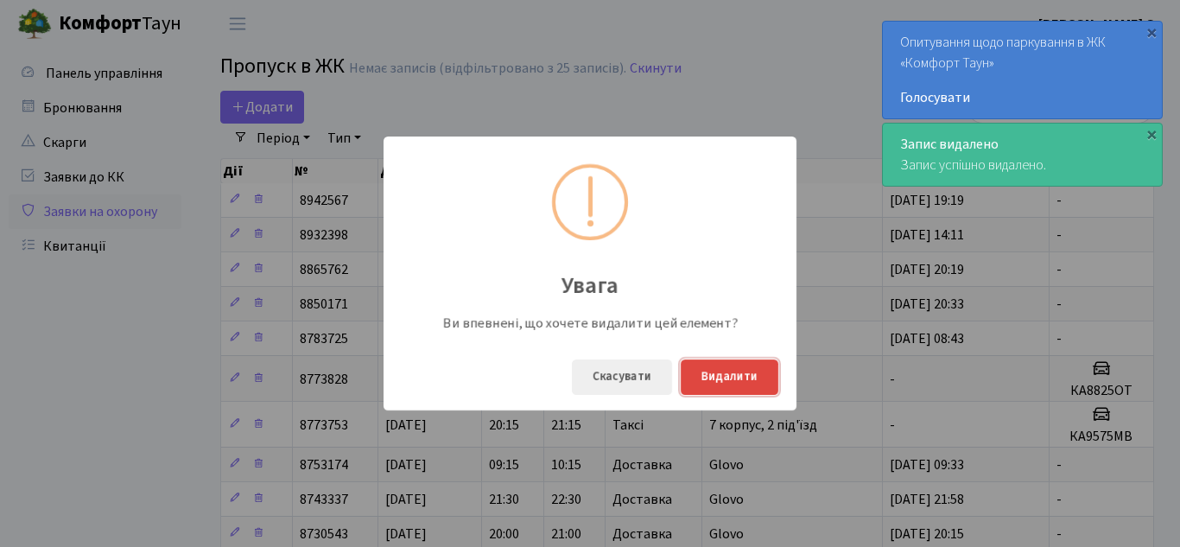
click at [755, 382] on button "Видалити" at bounding box center [729, 376] width 98 height 35
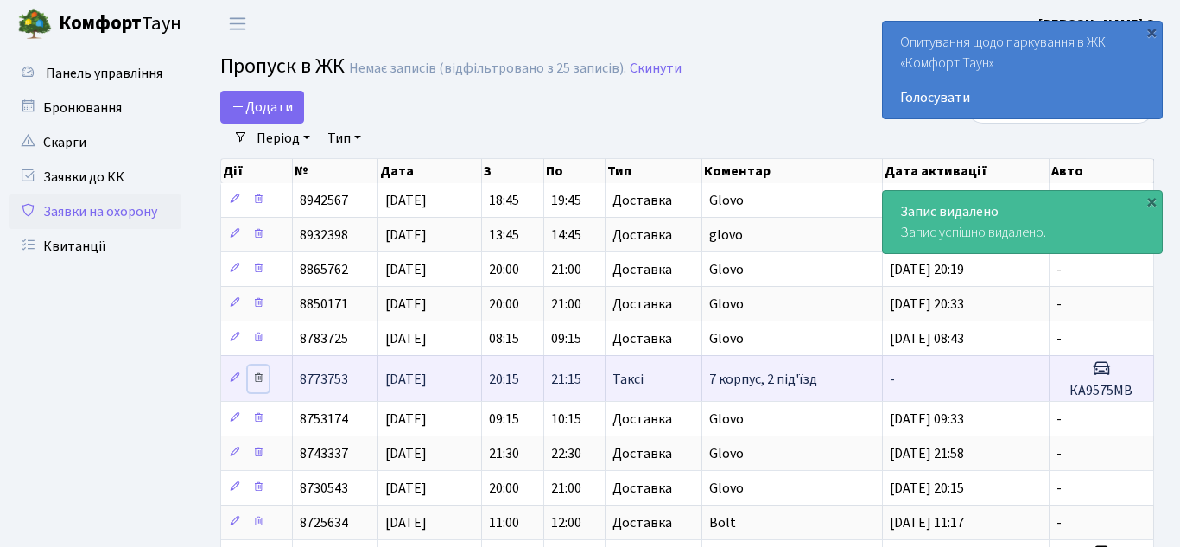
click at [258, 382] on icon at bounding box center [258, 377] width 12 height 12
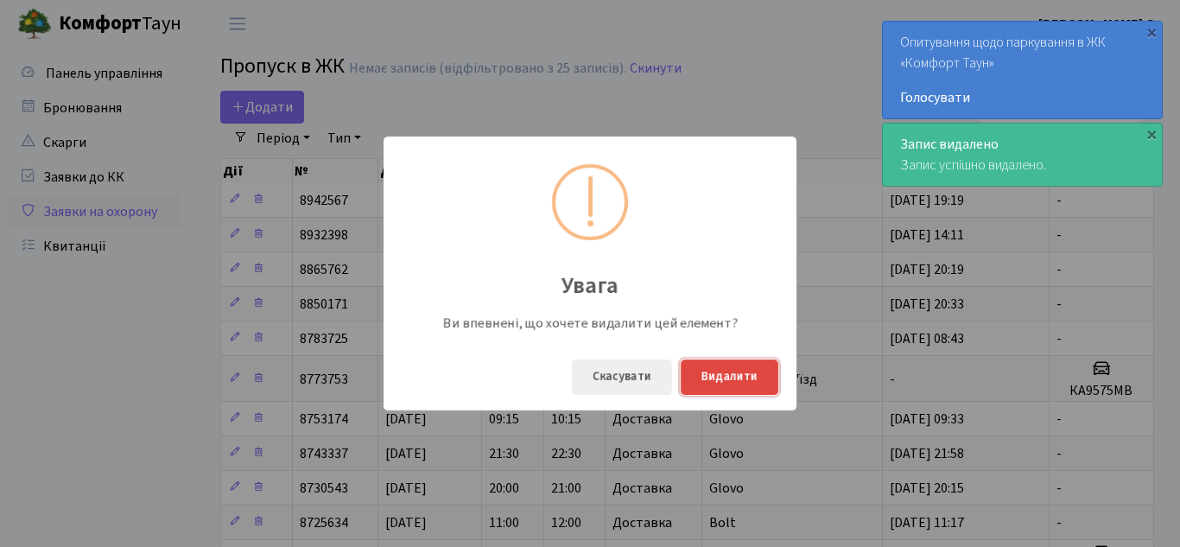
click at [741, 378] on button "Видалити" at bounding box center [729, 376] width 98 height 35
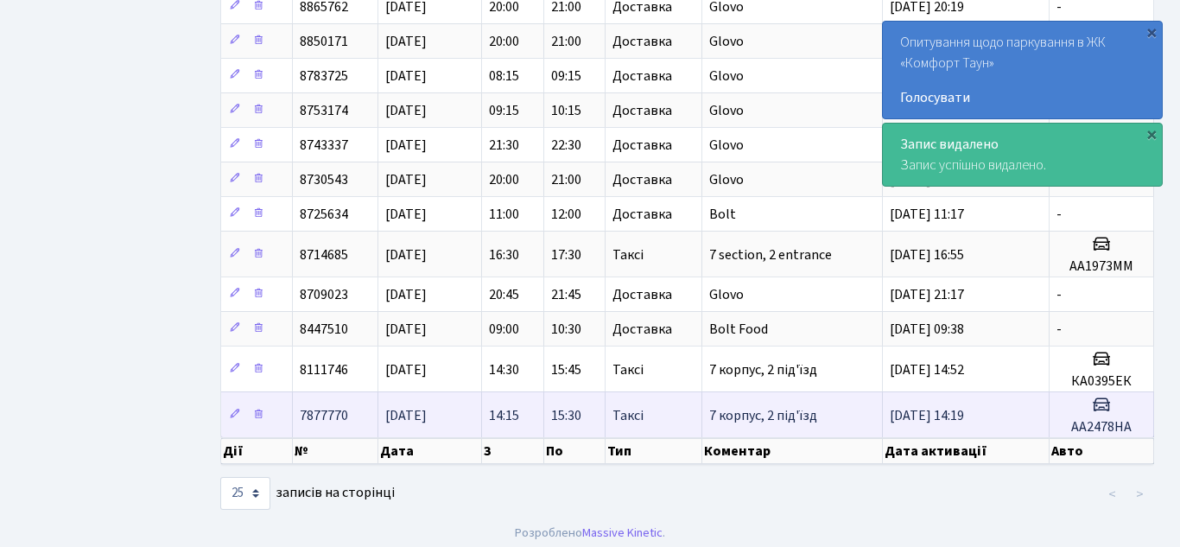
scroll to position [270, 0]
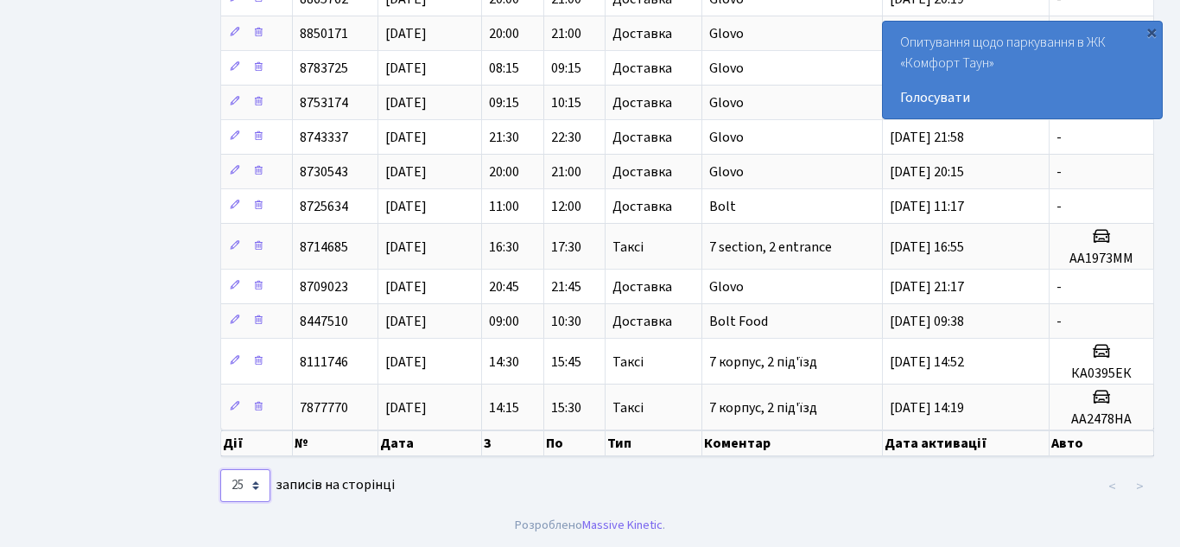
click at [265, 497] on select "10 25 50 100 250 500 1,000" at bounding box center [245, 485] width 50 height 33
select select "1000"
click at [220, 469] on select "10 25 50 100 250 500 1,000" at bounding box center [245, 485] width 50 height 33
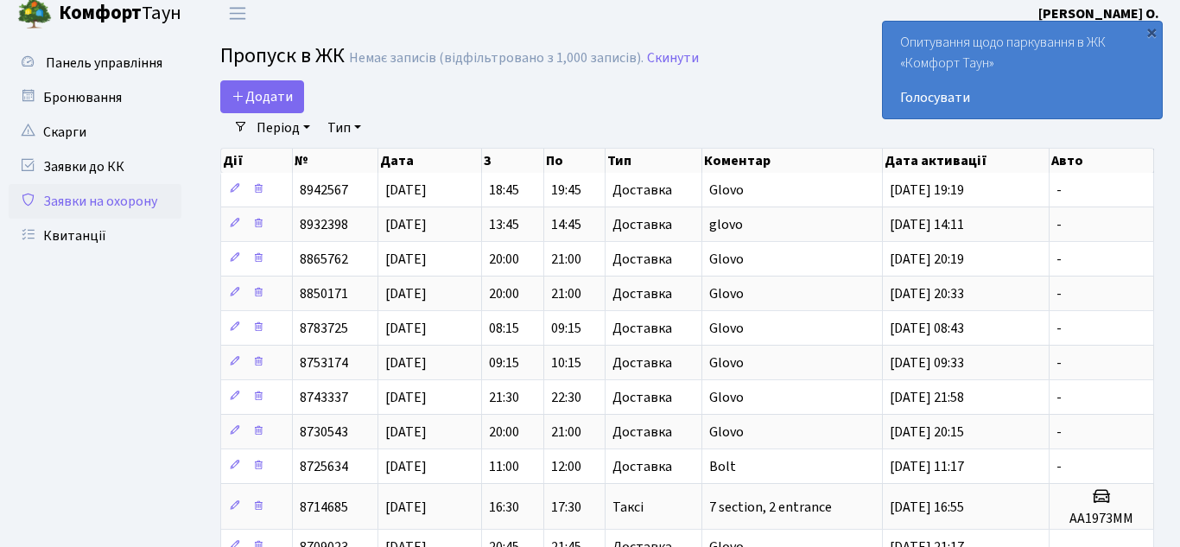
scroll to position [0, 0]
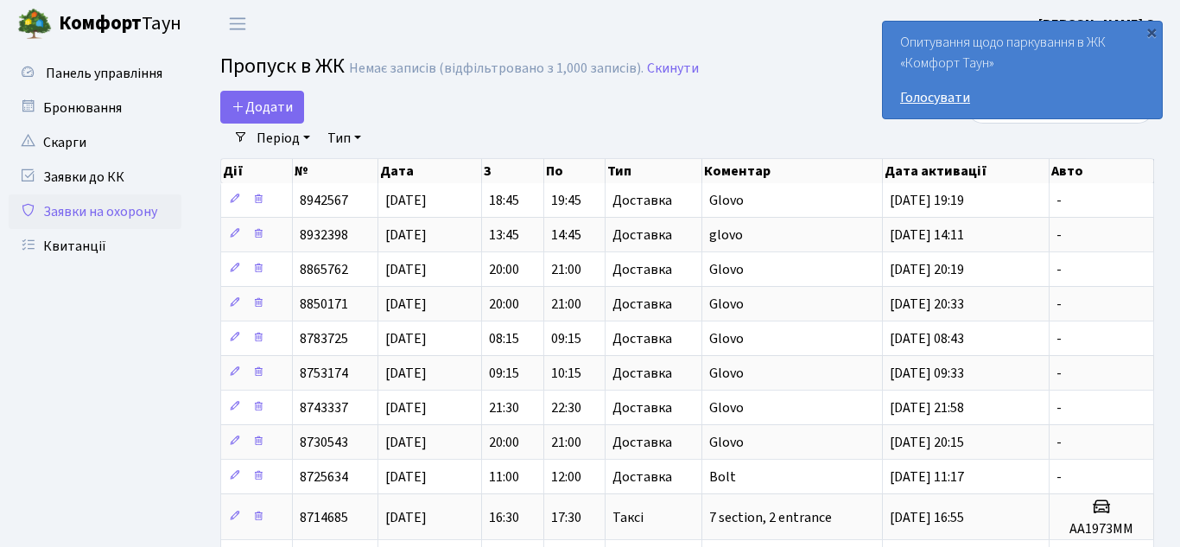
click at [940, 99] on link "Голосувати" at bounding box center [1022, 97] width 244 height 21
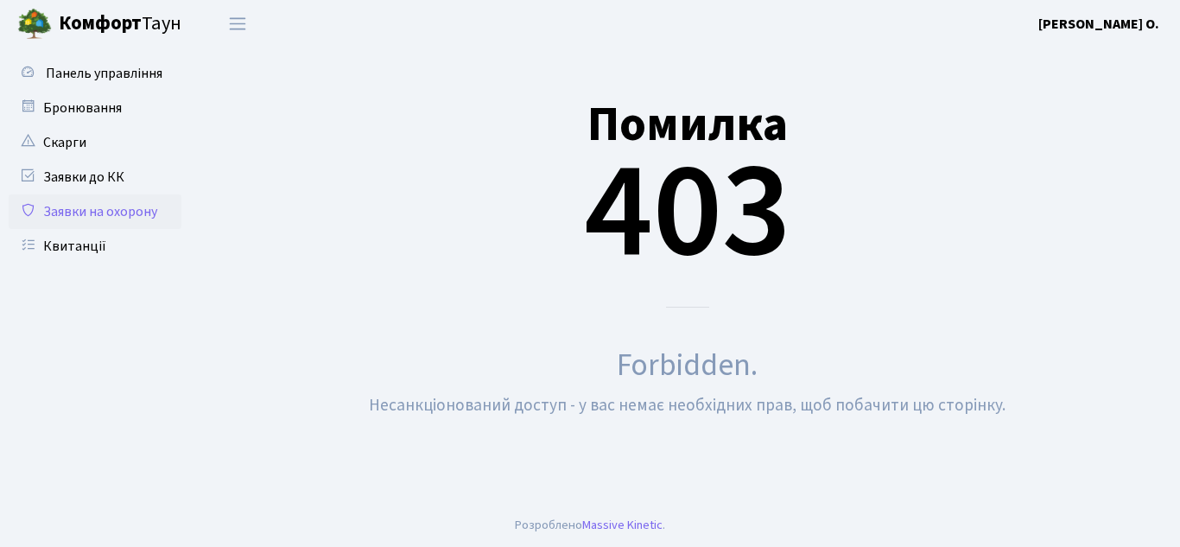
click at [107, 212] on link "Заявки на охорону" at bounding box center [95, 211] width 173 height 35
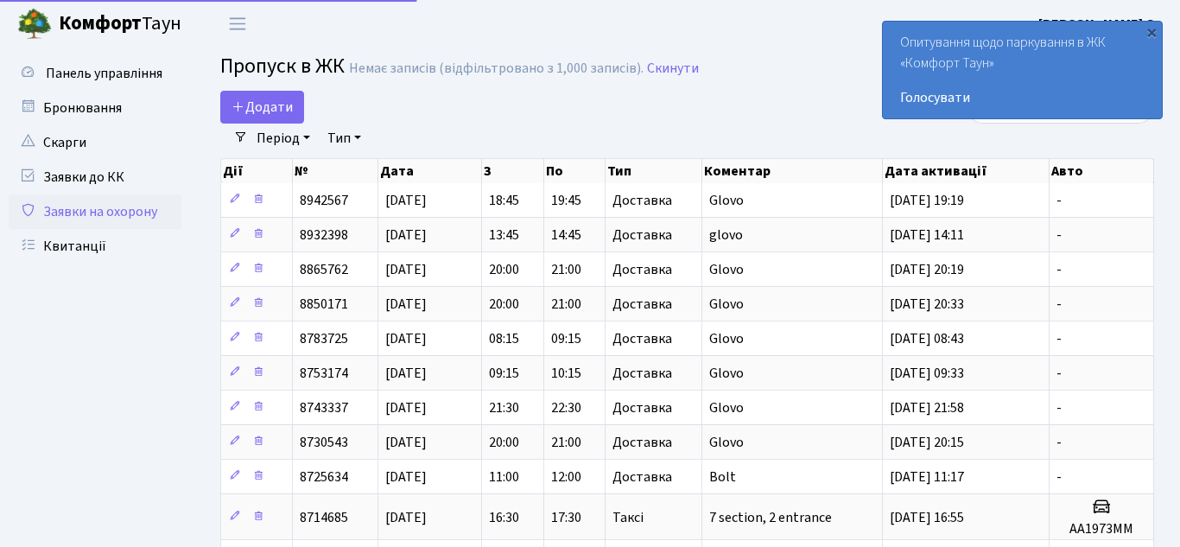
select select "1000"
click at [1151, 30] on div "×" at bounding box center [1150, 31] width 17 height 17
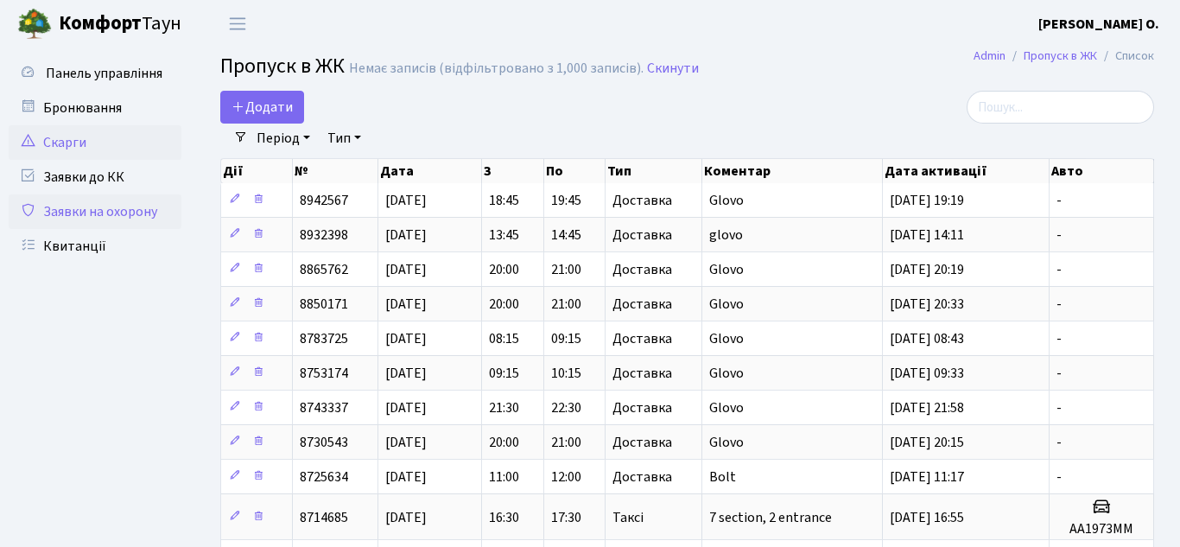
click at [57, 139] on link "Скарги" at bounding box center [95, 142] width 173 height 35
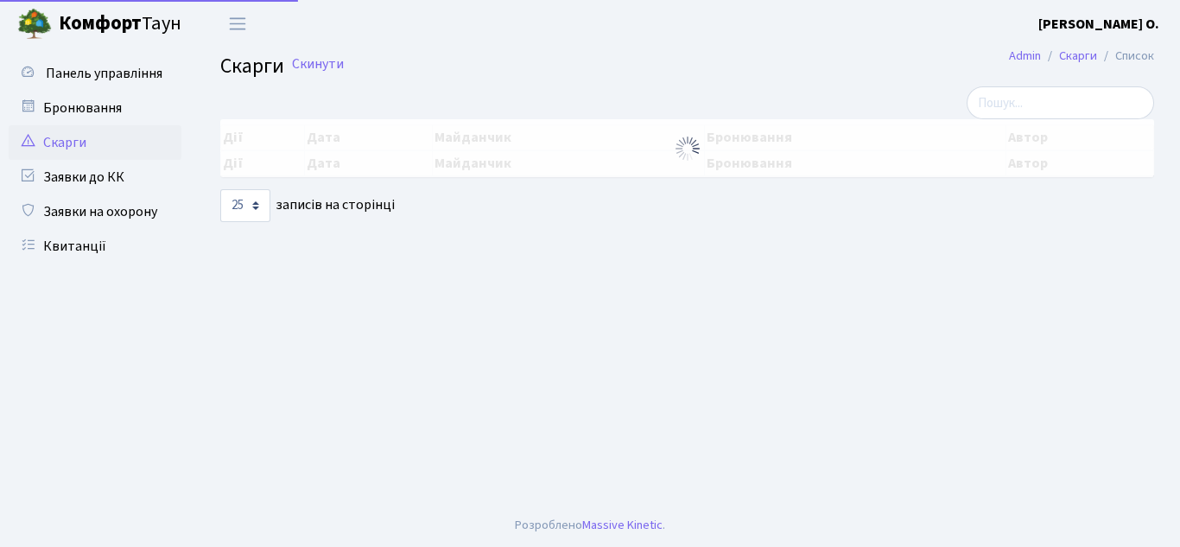
select select "25"
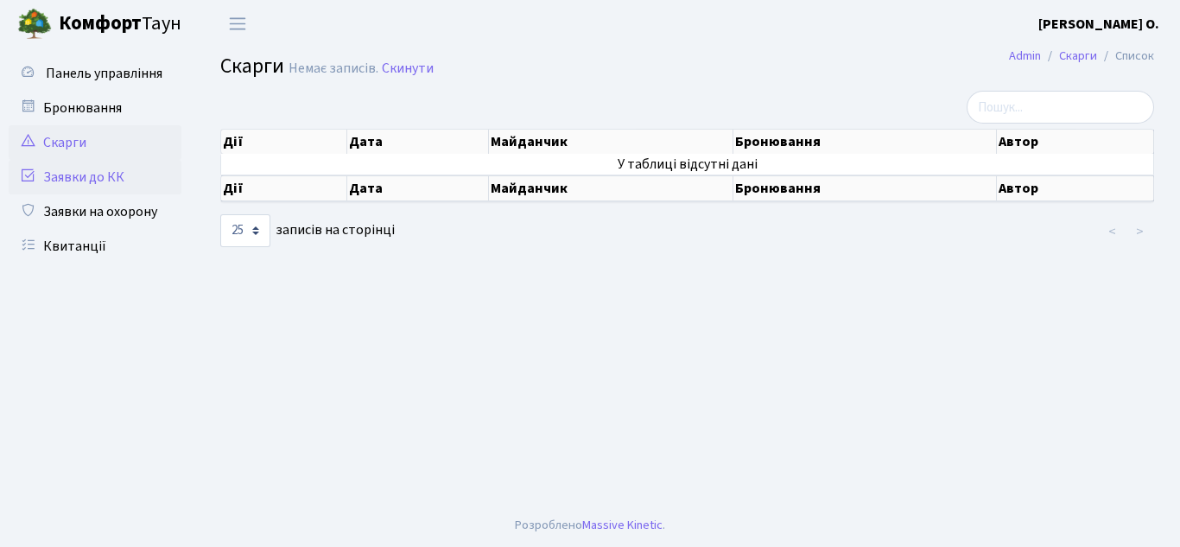
click at [92, 174] on link "Заявки до КК" at bounding box center [95, 177] width 173 height 35
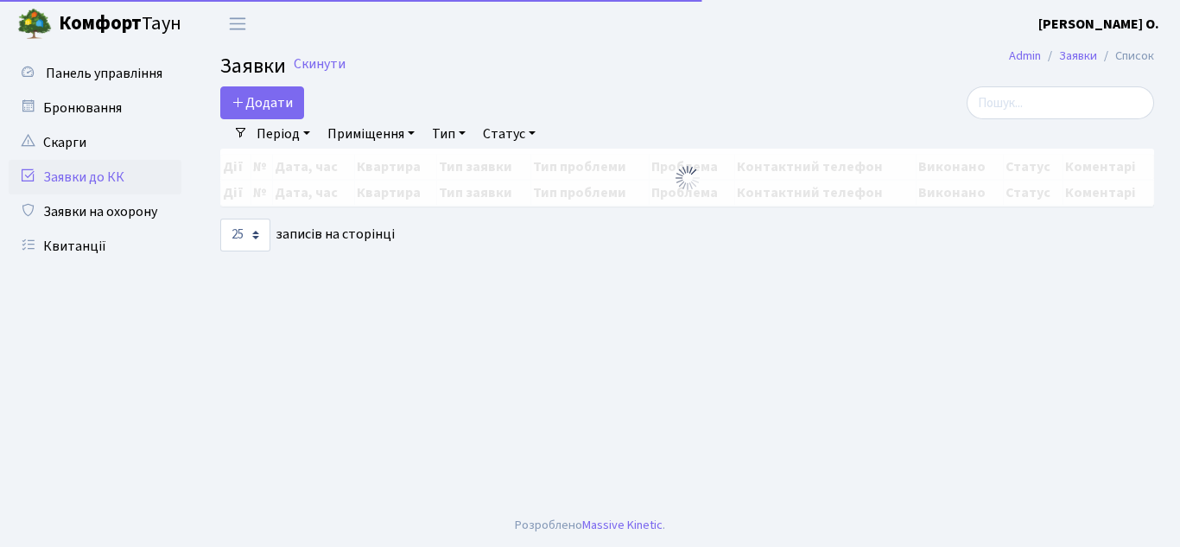
select select "25"
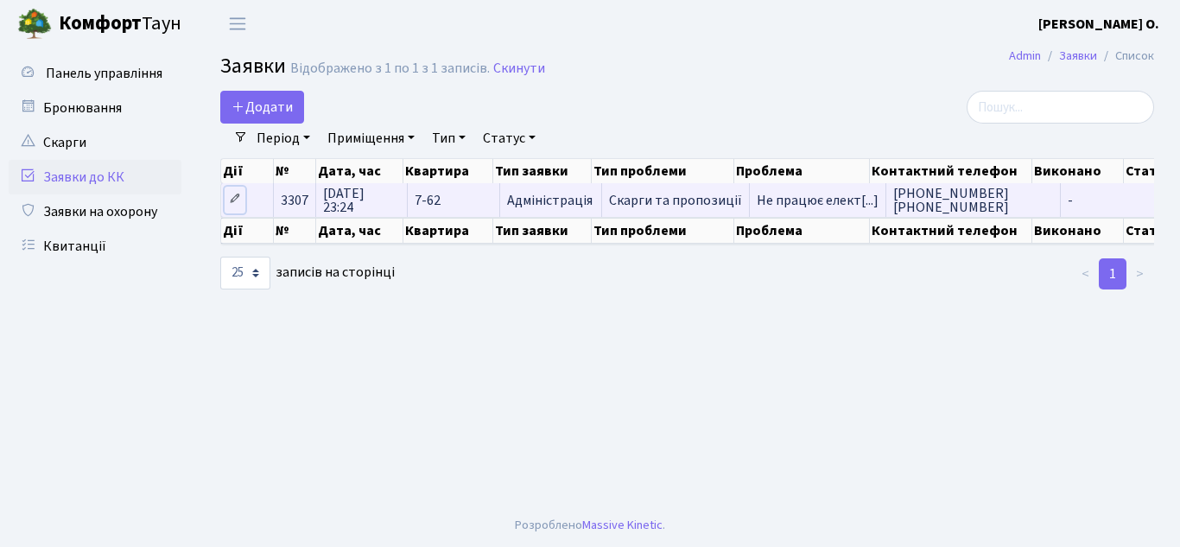
click at [236, 199] on icon at bounding box center [235, 199] width 12 height 12
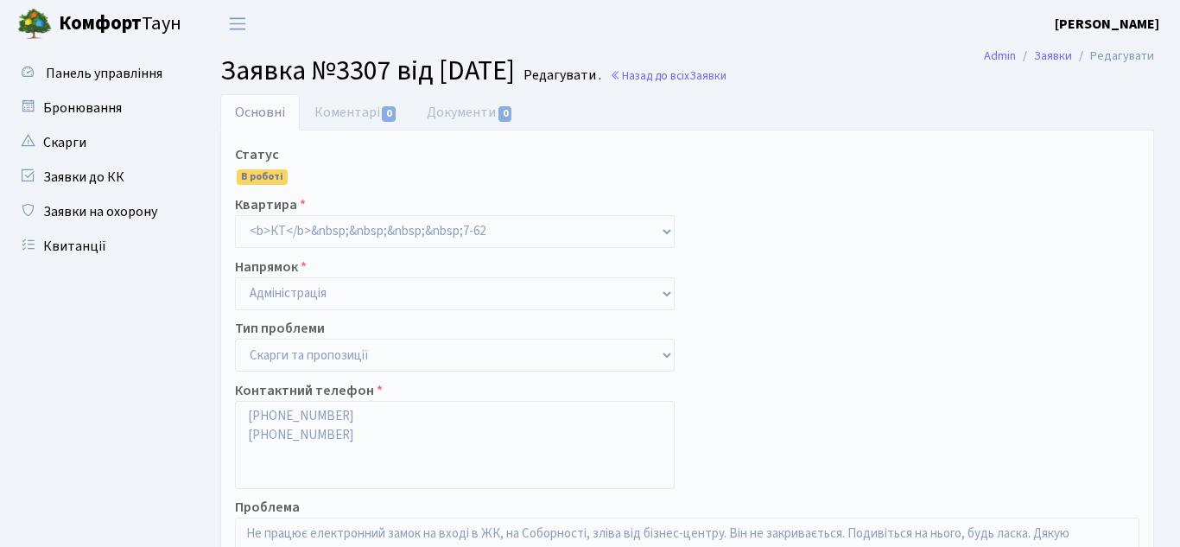
select select "55"
select select
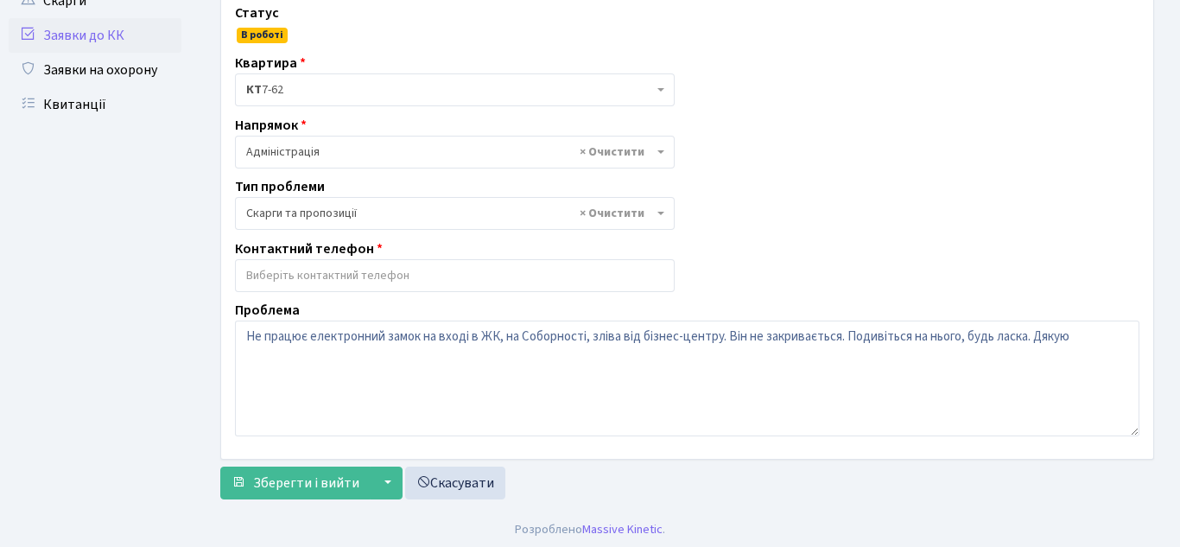
scroll to position [146, 0]
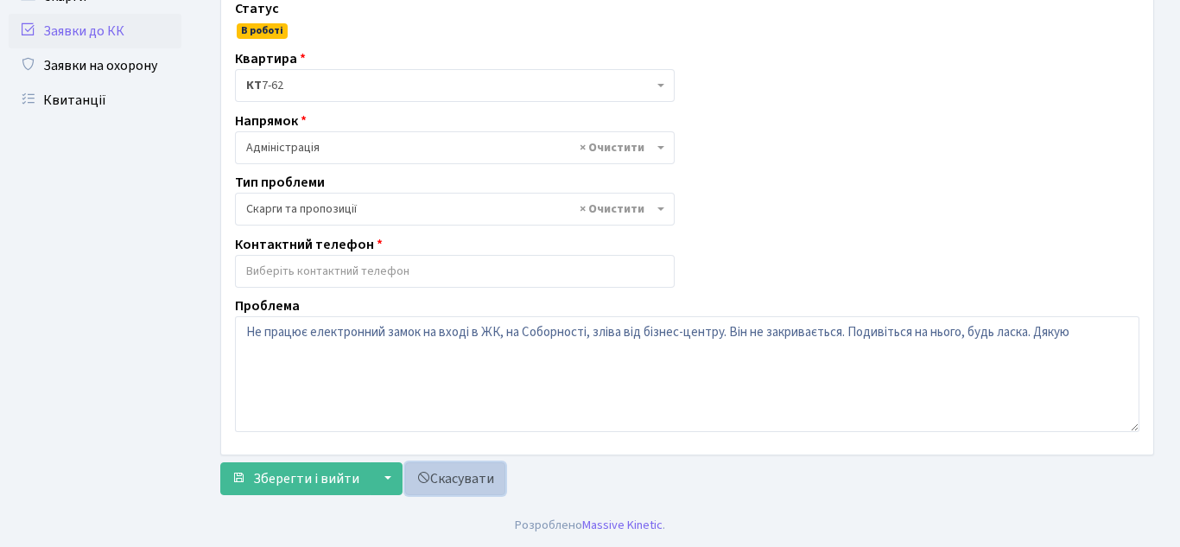
click at [480, 479] on link "Скасувати" at bounding box center [455, 478] width 100 height 33
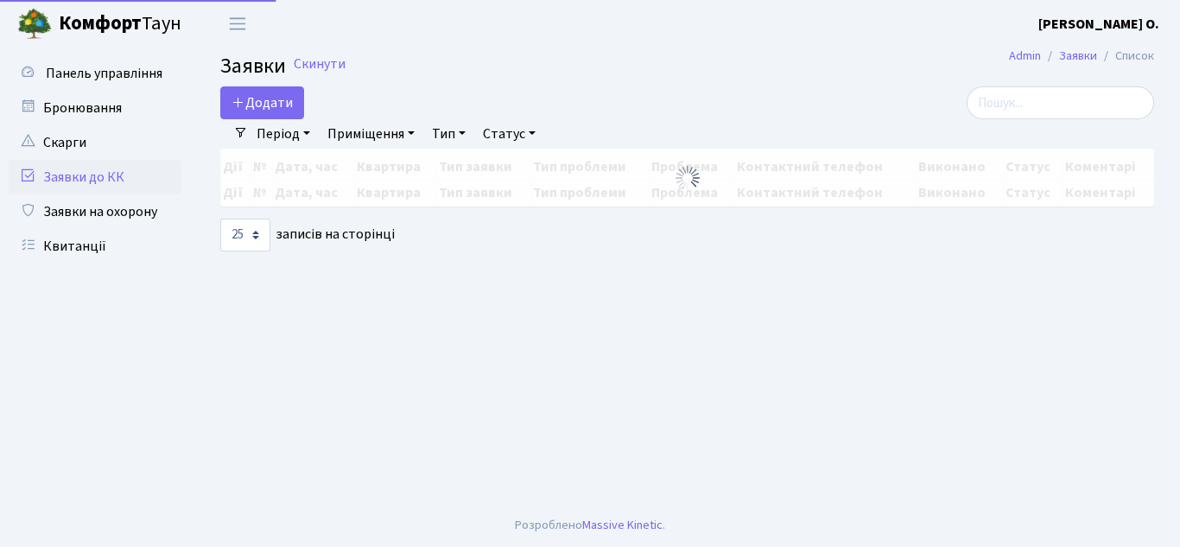
select select "25"
